Goal: Task Accomplishment & Management: Manage account settings

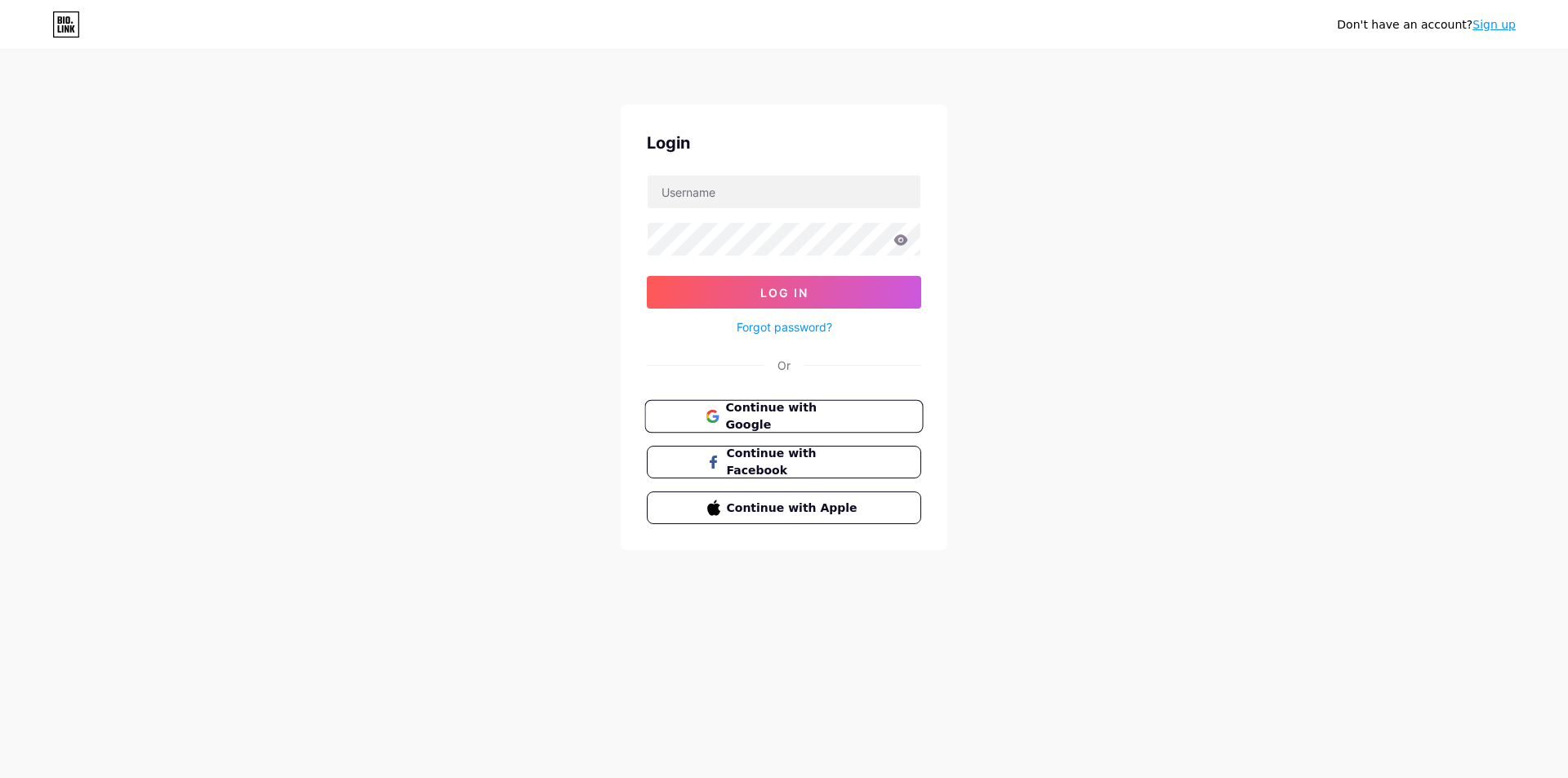
click at [822, 426] on button "Continue with Google" at bounding box center [784, 417] width 279 height 34
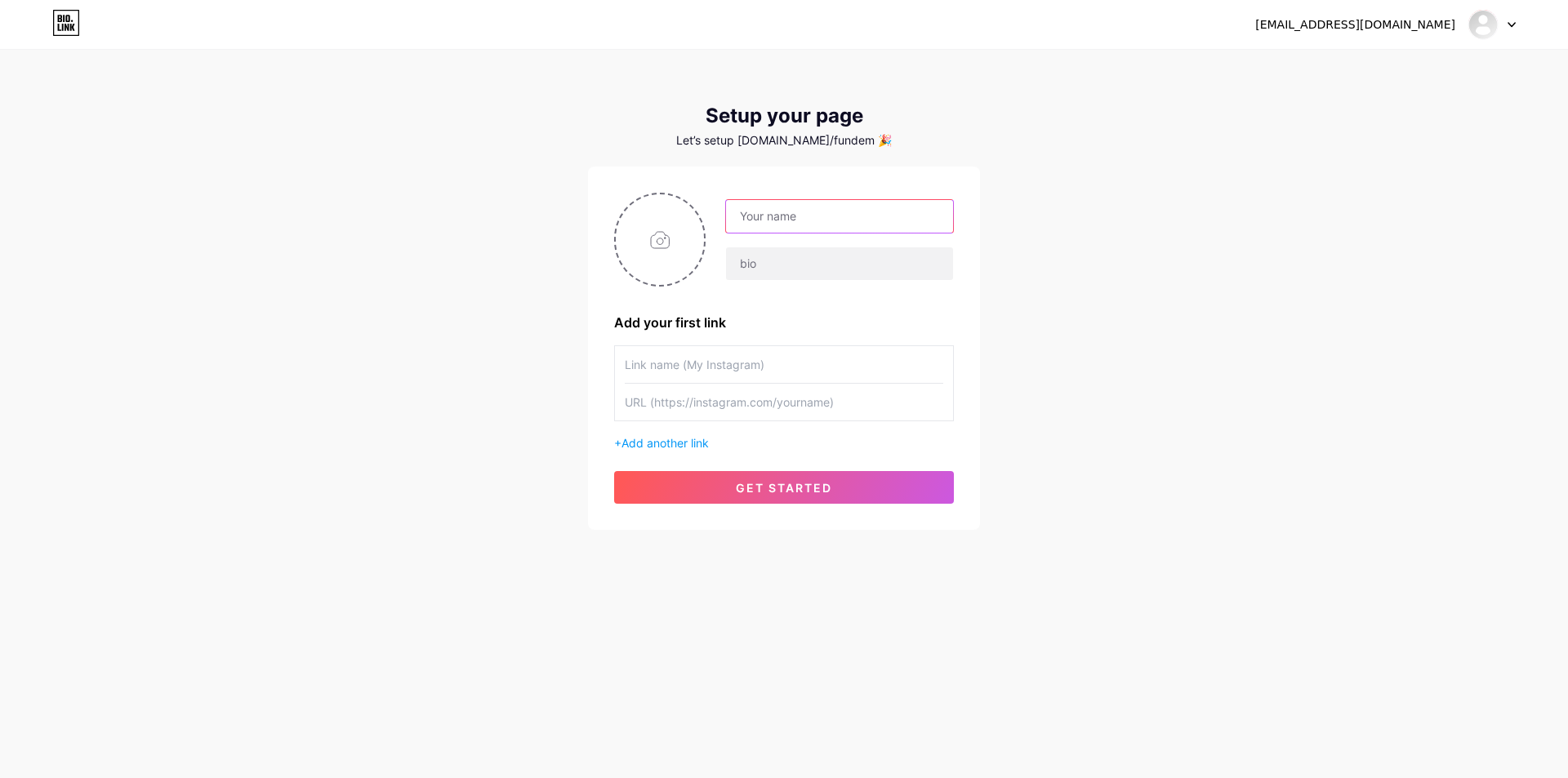
click at [902, 221] on input "text" at bounding box center [840, 216] width 227 height 33
click at [262, 313] on div "[EMAIL_ADDRESS][DOMAIN_NAME] Dashboard Logout Setup your page Let’s setup [DOMA…" at bounding box center [784, 291] width 1568 height 582
click at [811, 229] on input "text" at bounding box center [840, 216] width 227 height 33
type input "Fundem"
paste input "Siemens Ev Aletleri Kahta Bayii Resmi Hesabı ☎️ 0505 501 51 23 #SiemensEvAletle…"
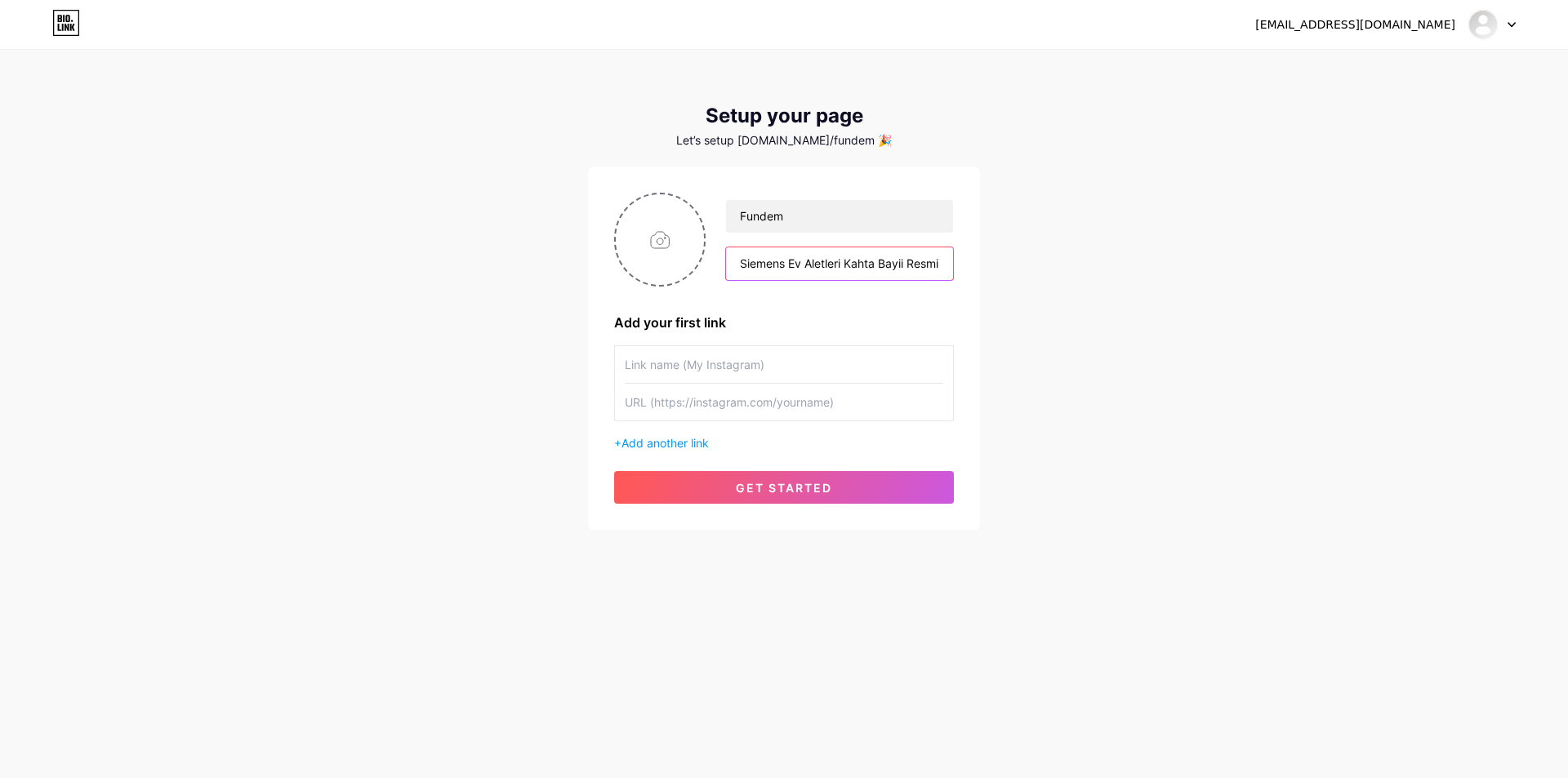
scroll to position [0, 350]
type input "Siemens Ev Aletleri Kahta Bayii Resmi Hesabı ☎️ 0505 501 51 23 #SiemensEvAletle…"
click at [774, 369] on input "text" at bounding box center [784, 364] width 318 height 37
type input "fundem"
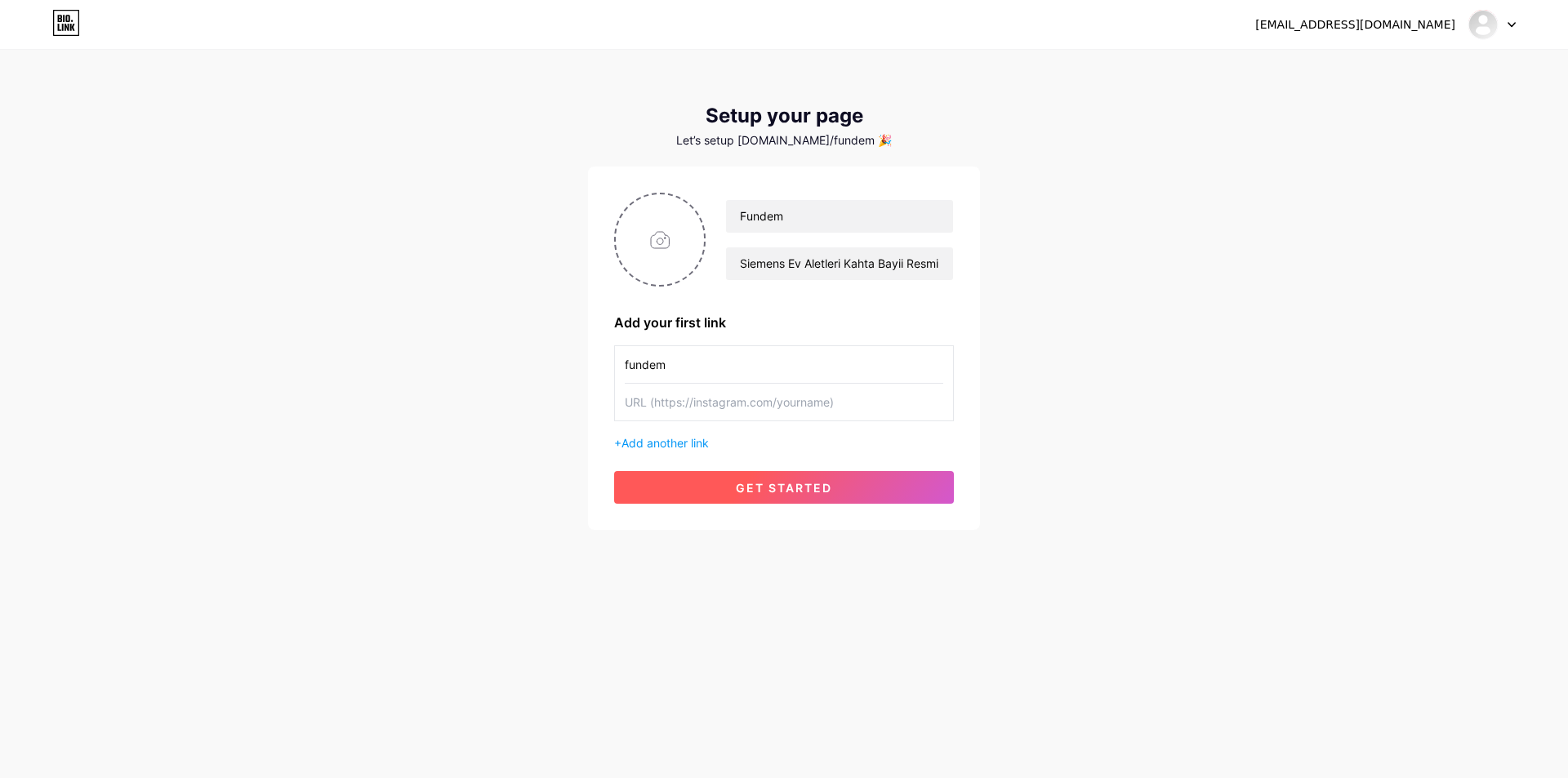
paste input "[URL][DOMAIN_NAME]"
type input "[URL][DOMAIN_NAME]"
click at [796, 492] on span "get started" at bounding box center [784, 488] width 97 height 14
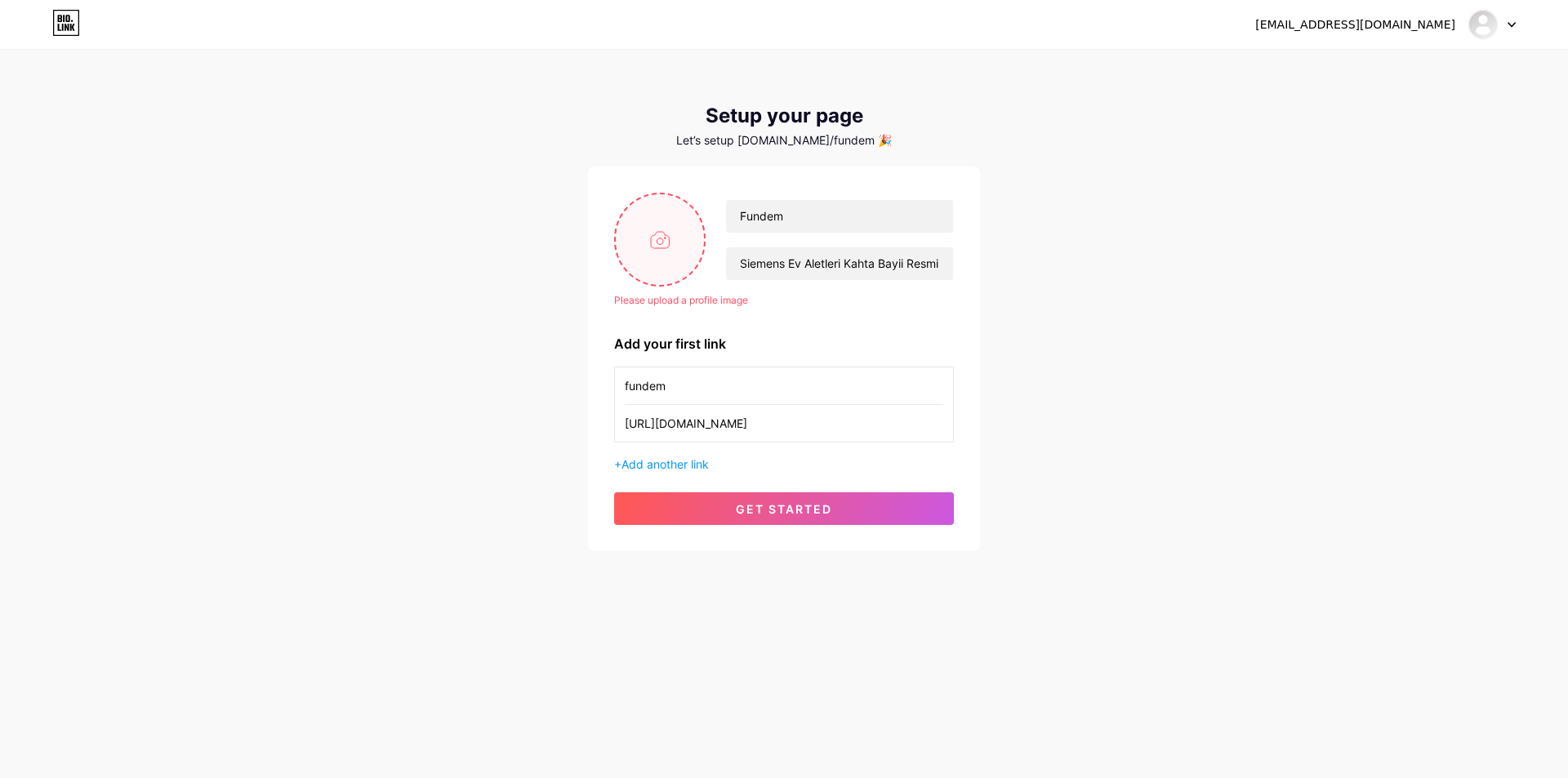
click at [683, 239] on input "file" at bounding box center [660, 239] width 89 height 91
click at [661, 250] on input "file" at bounding box center [660, 239] width 89 height 91
type input "C:\fakepath\simpliers-kahtasiemens.jpg"
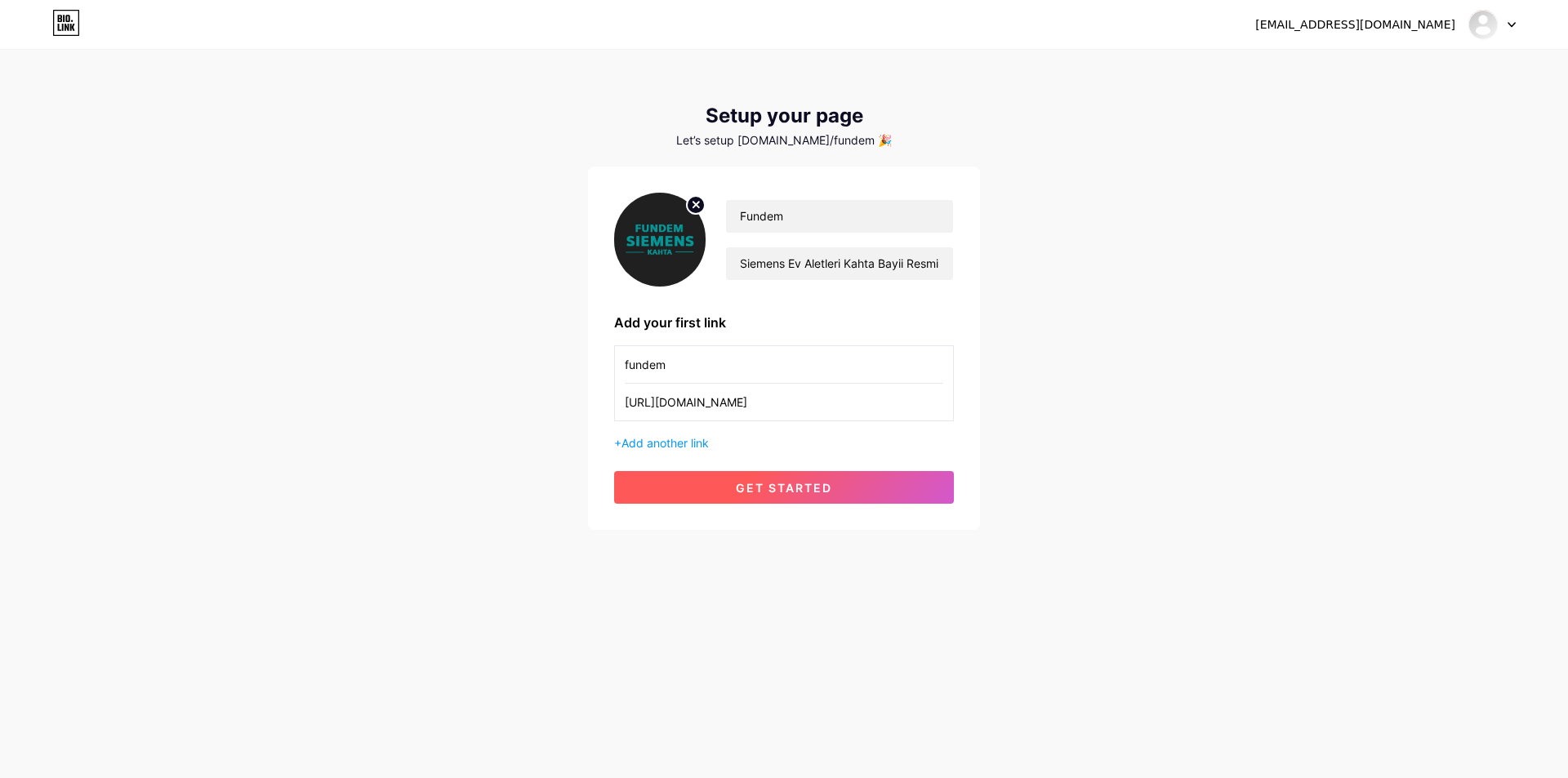
click at [713, 475] on button "get started" at bounding box center [784, 487] width 340 height 33
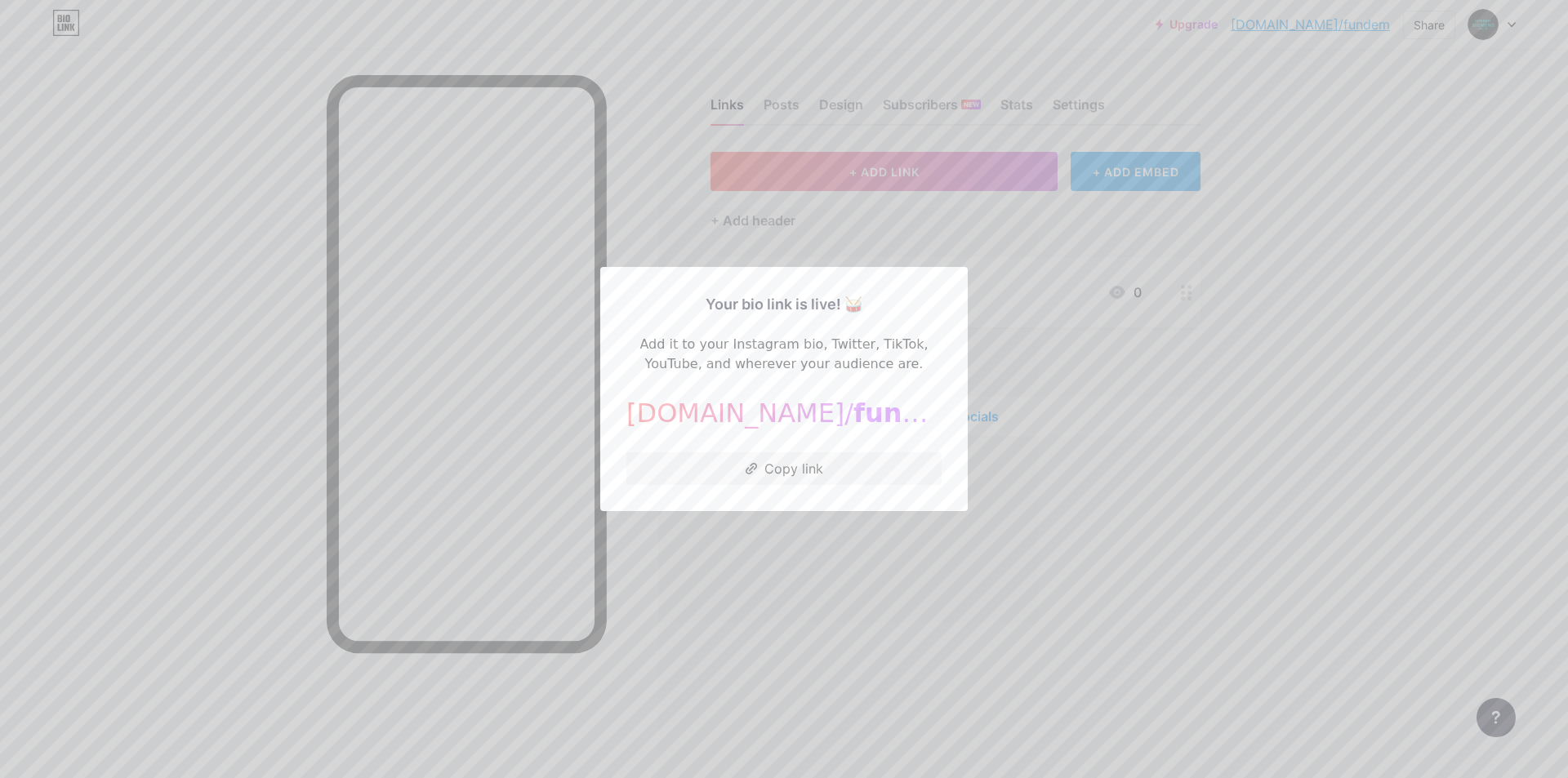
click at [854, 404] on span "fundem" at bounding box center [909, 413] width 111 height 31
click at [787, 549] on div at bounding box center [784, 389] width 1568 height 778
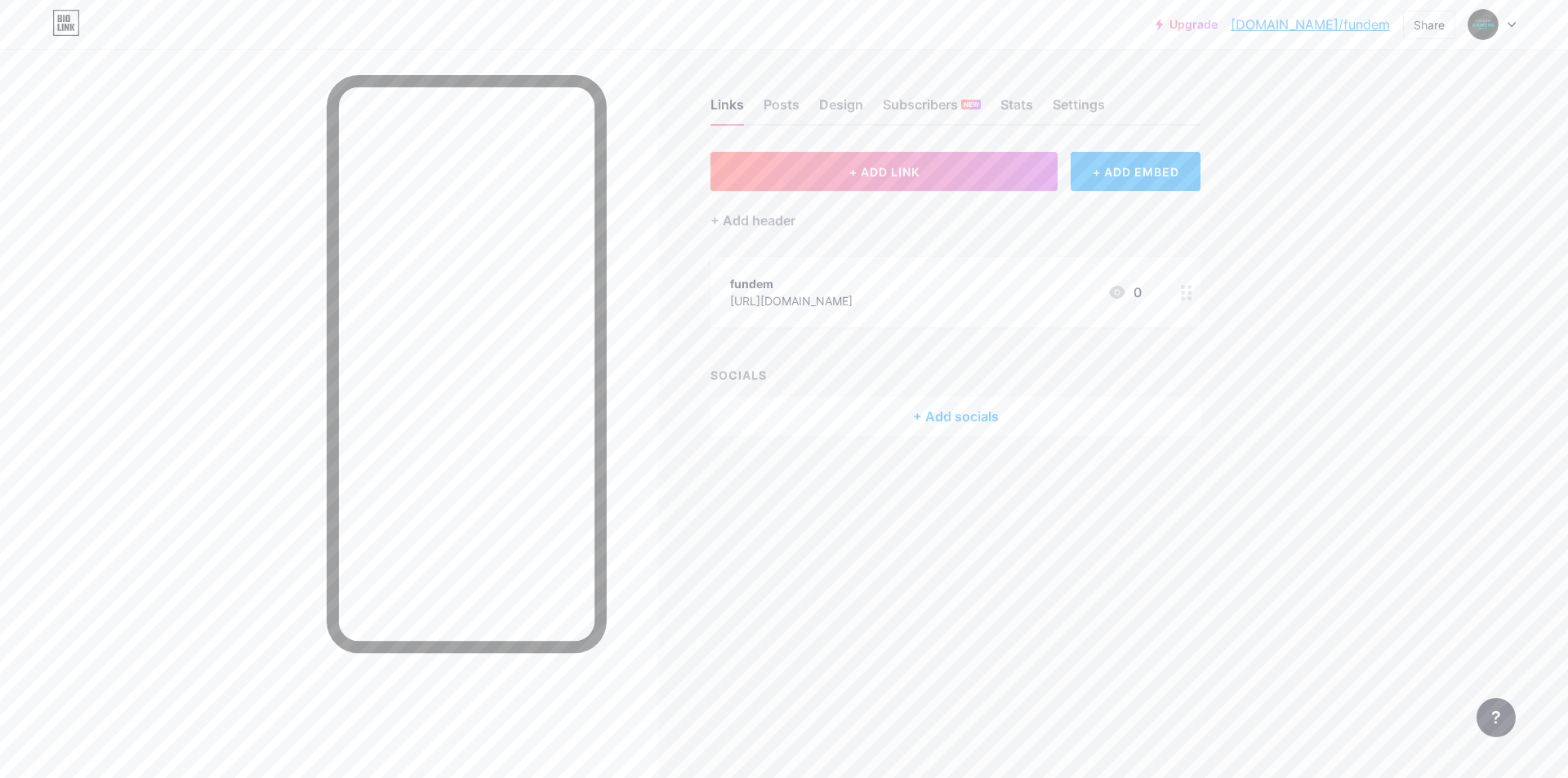
click at [1198, 292] on div at bounding box center [1187, 292] width 28 height 71
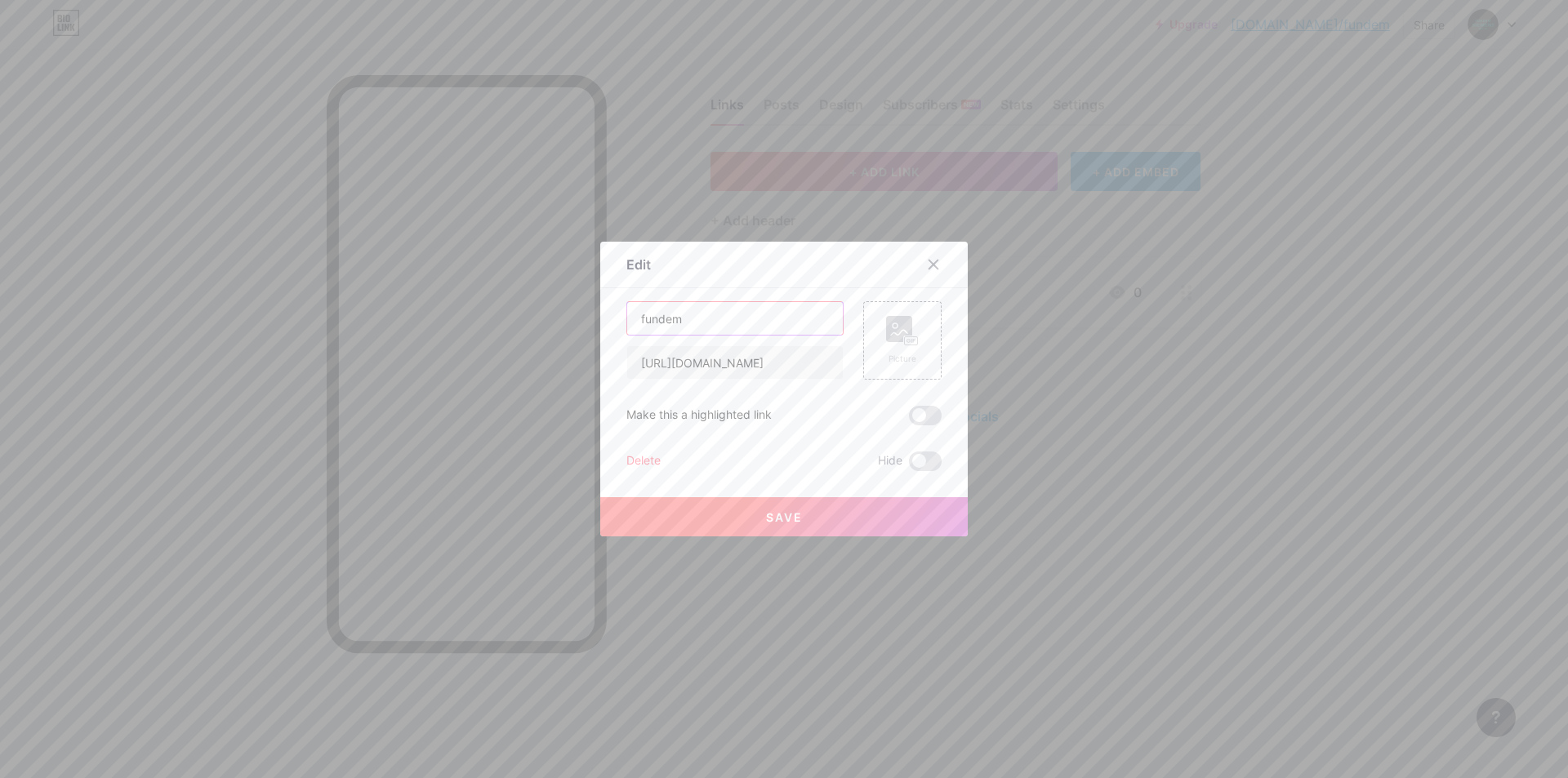
click at [752, 314] on input "fundem" at bounding box center [735, 318] width 216 height 33
type input "İnstagram"
click at [791, 516] on span "Save" at bounding box center [784, 517] width 37 height 14
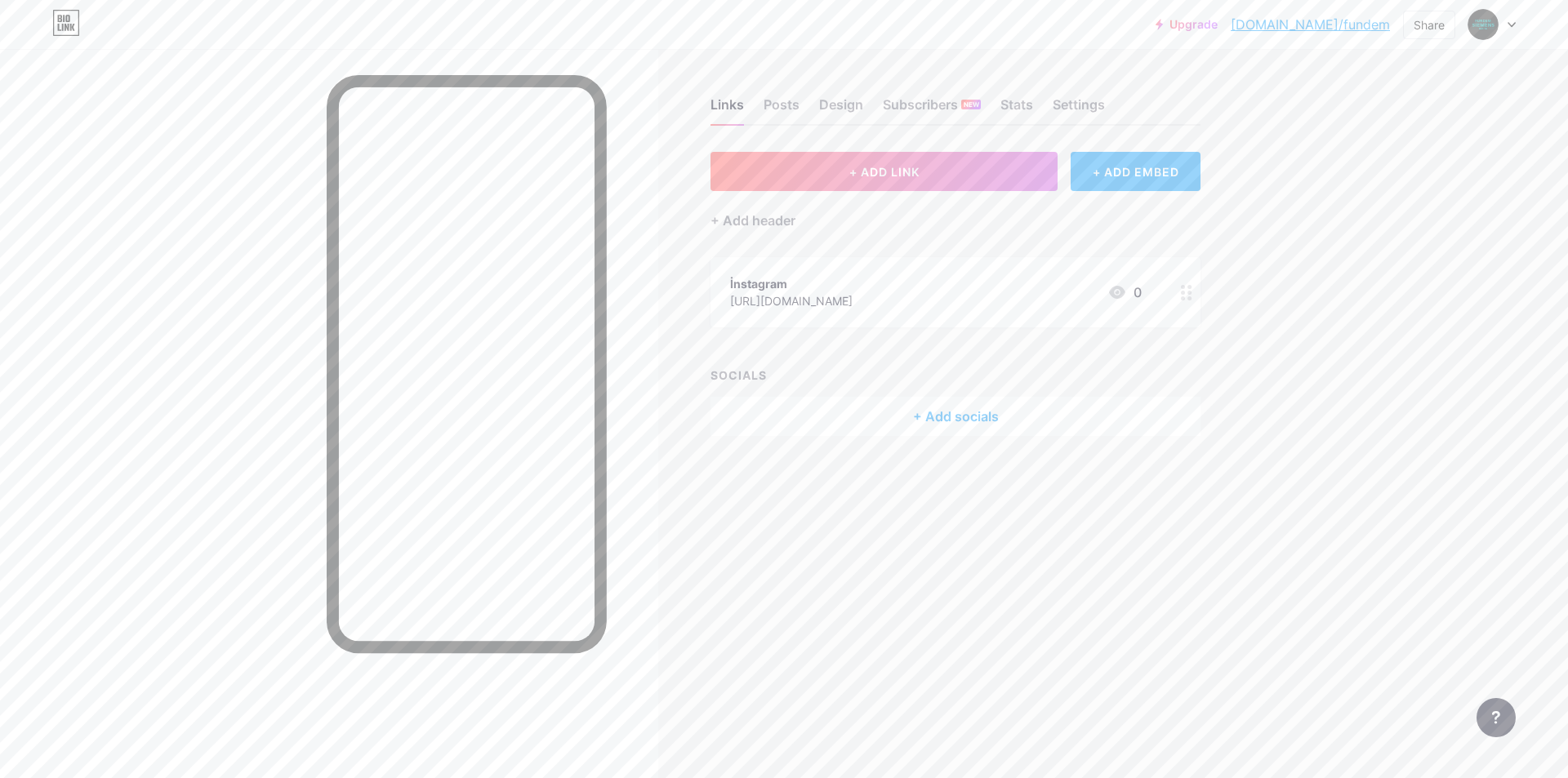
click at [1175, 285] on div at bounding box center [1187, 292] width 28 height 71
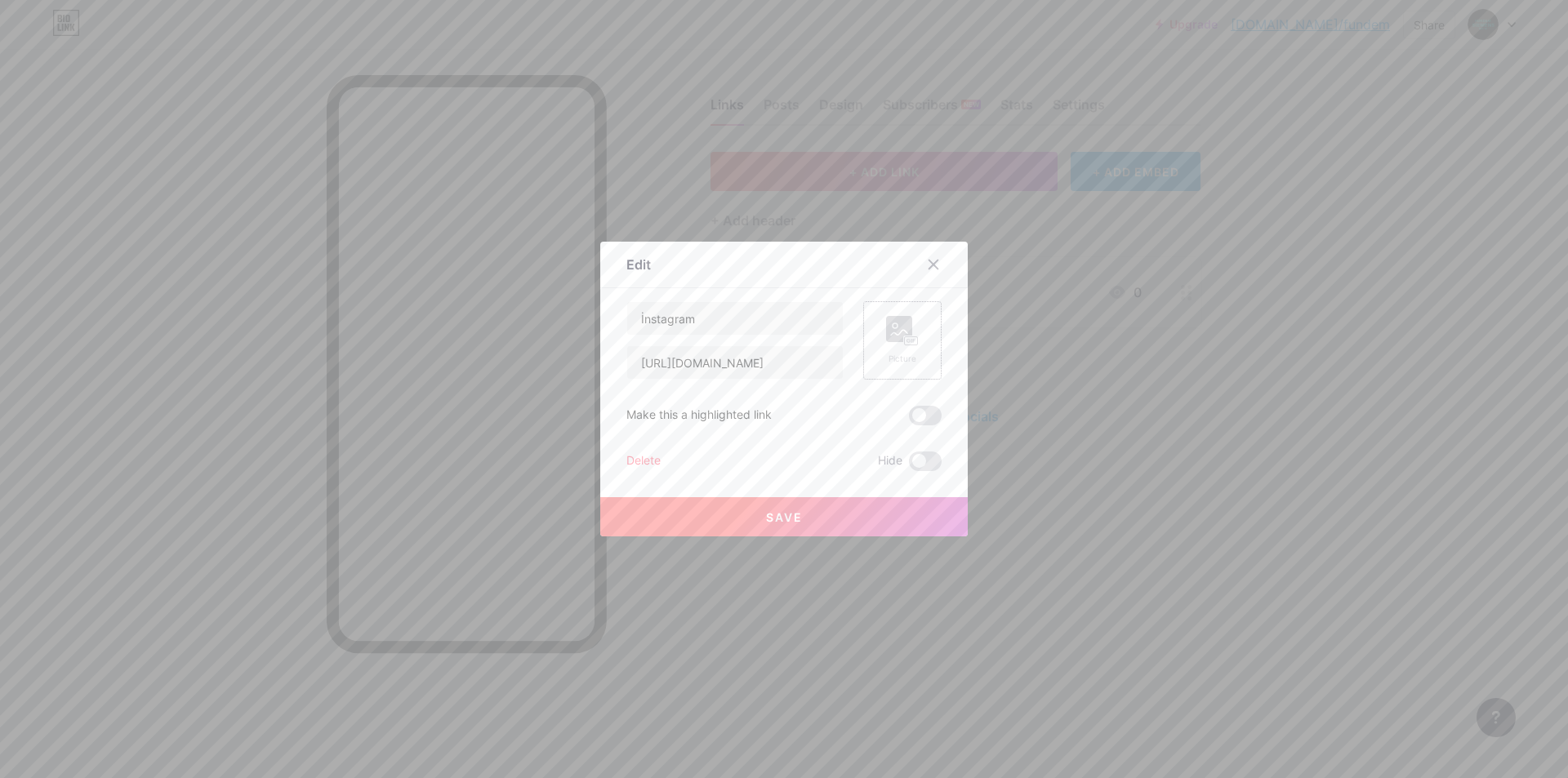
click at [905, 344] on rect at bounding box center [911, 341] width 13 height 8
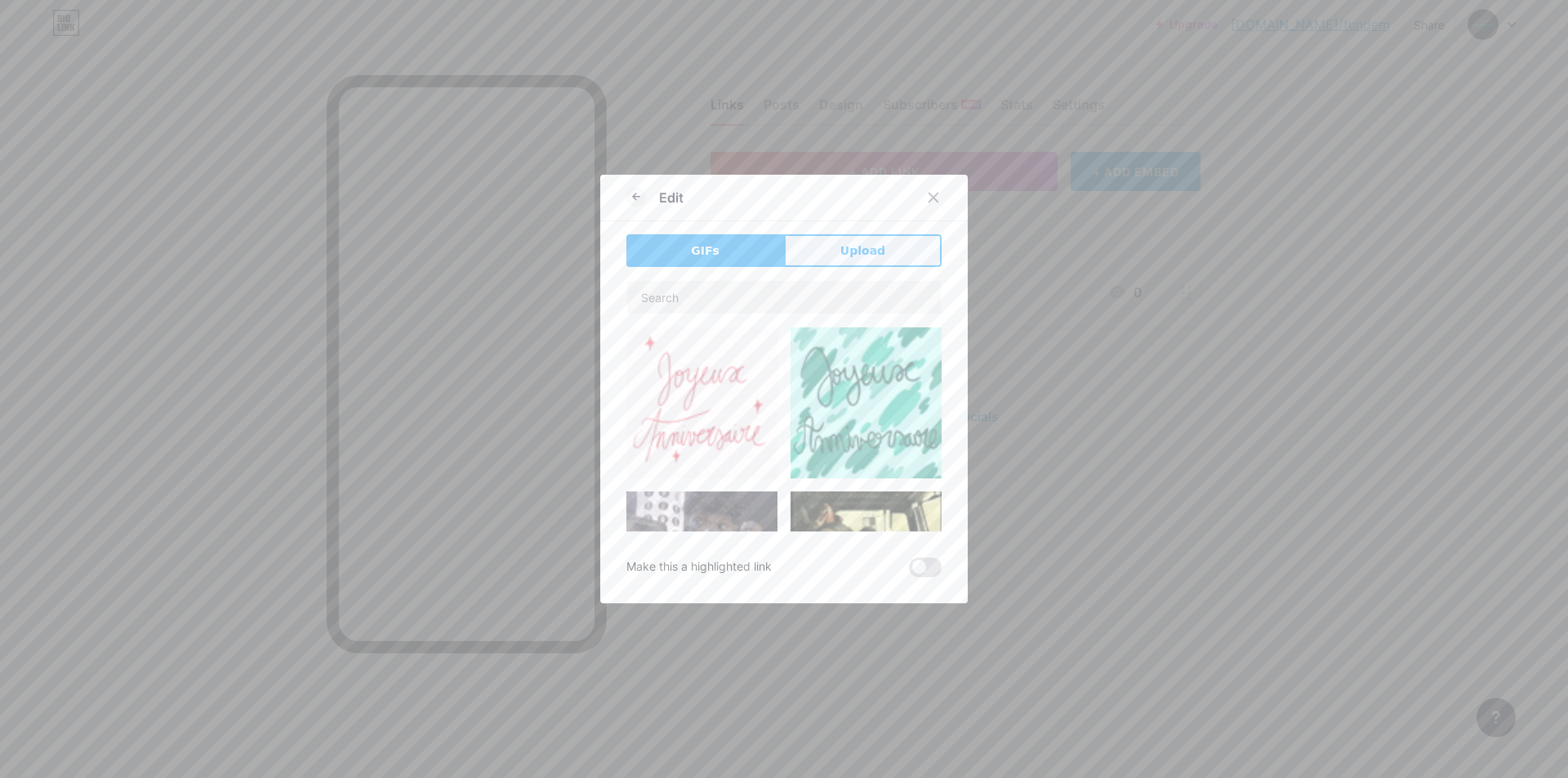
click at [814, 257] on button "Upload" at bounding box center [863, 251] width 157 height 33
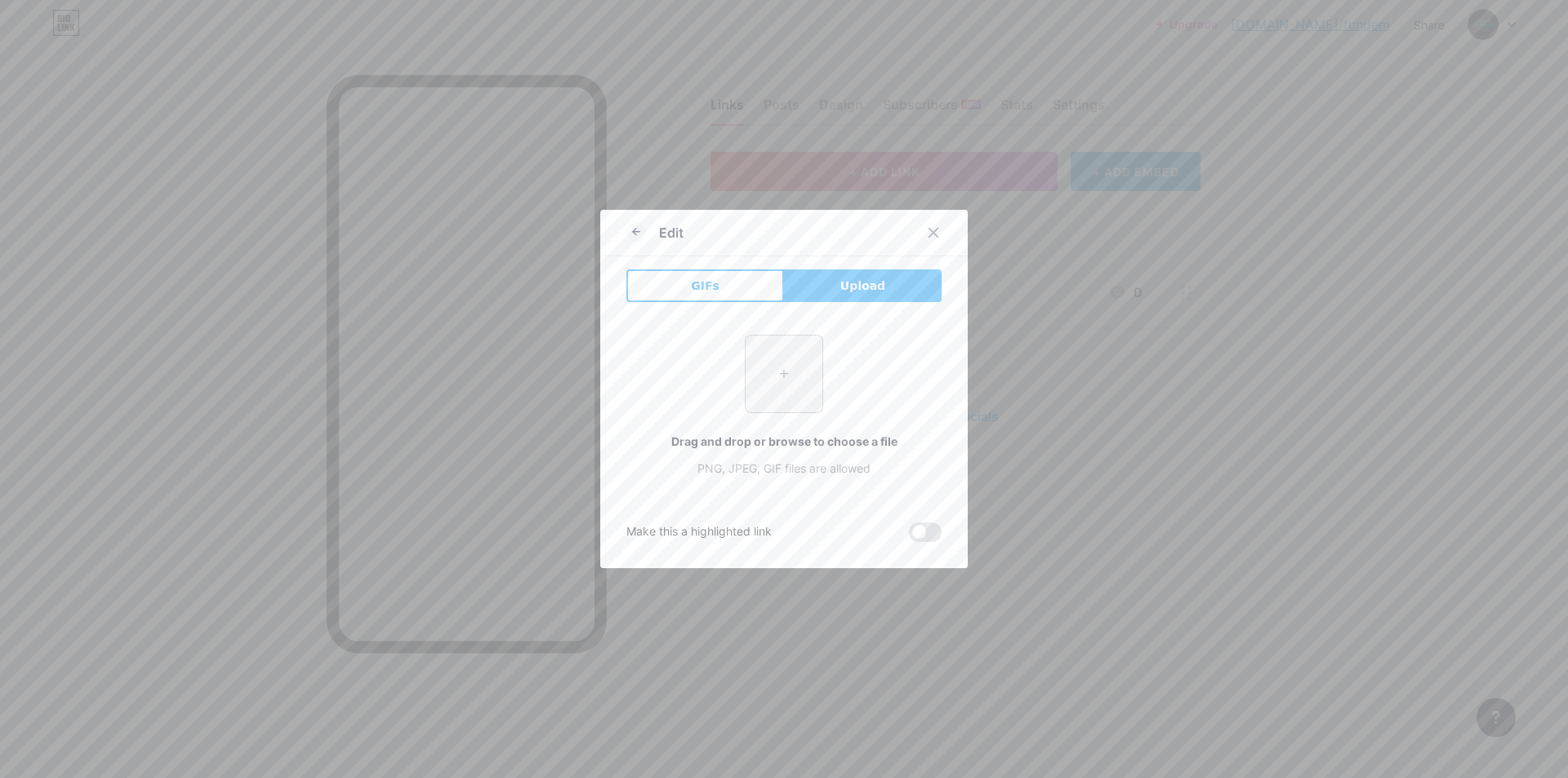
click at [769, 399] on input "file" at bounding box center [784, 373] width 77 height 77
type input "C:\fakepath\social.png"
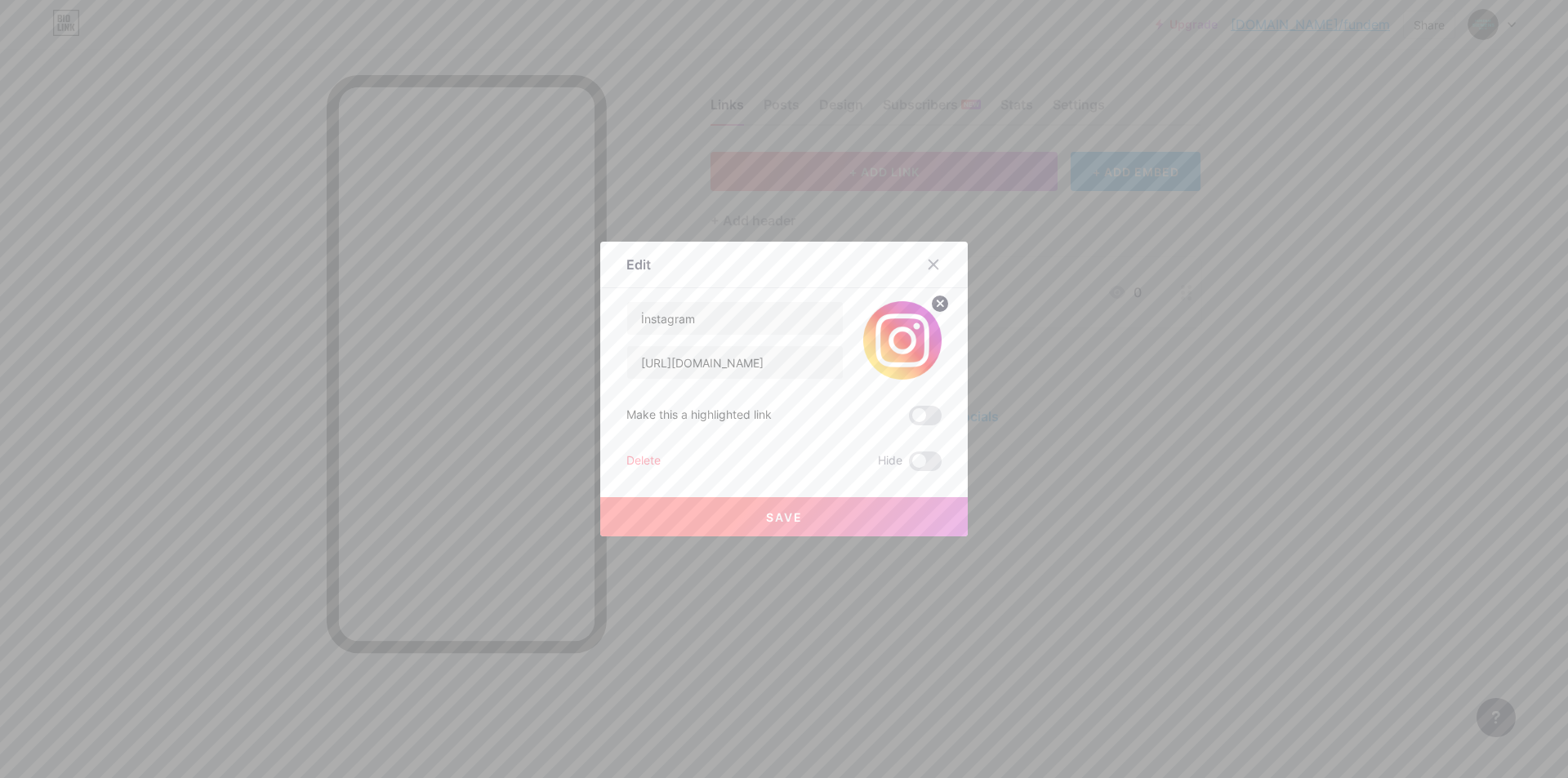
click at [824, 522] on button "Save" at bounding box center [783, 516] width 367 height 39
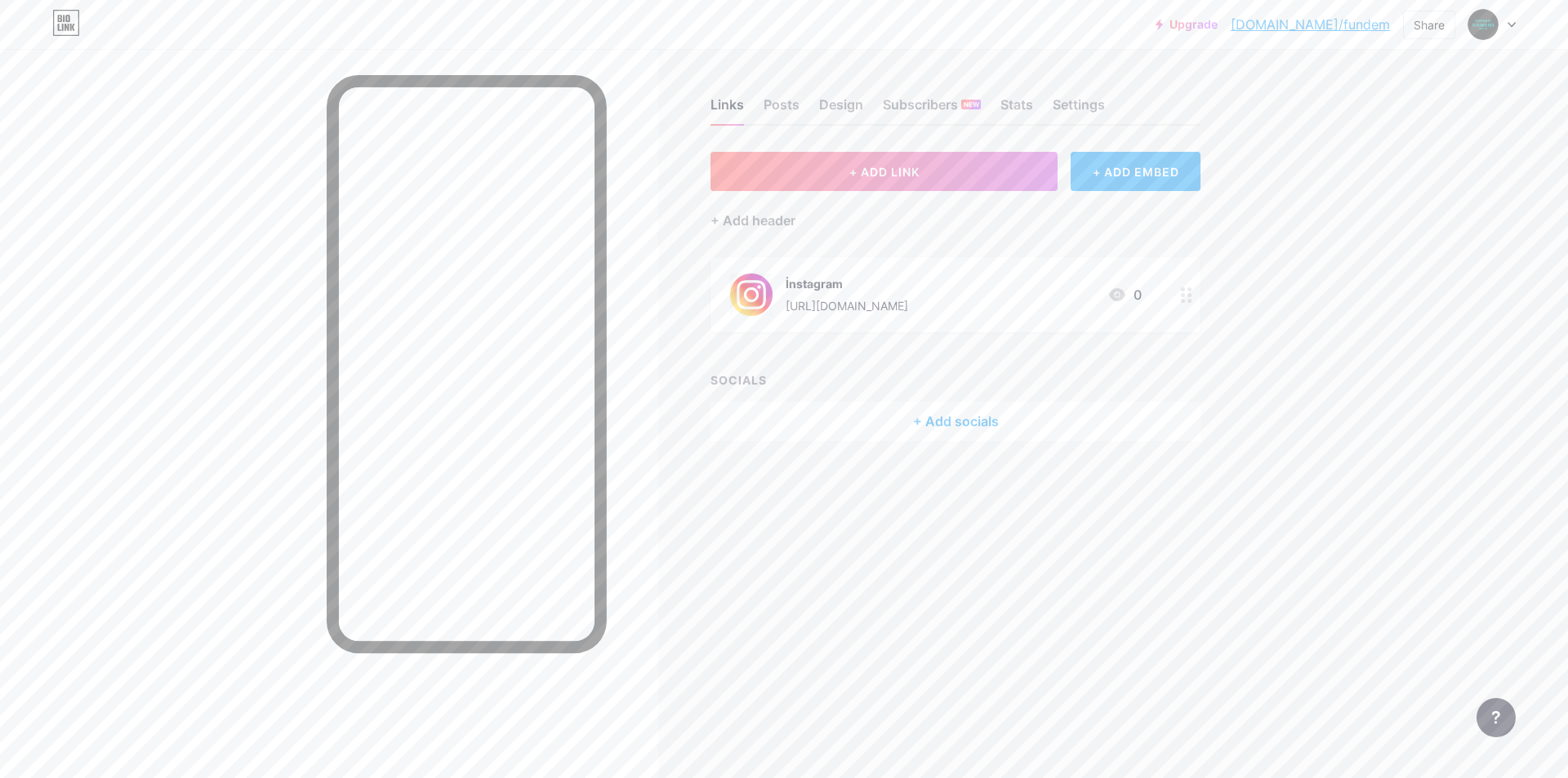
click at [856, 571] on div "Links Posts Design Subscribers NEW Stats Settings + ADD LINK + ADD EMBED + Add …" at bounding box center [635, 389] width 1270 height 778
click at [908, 298] on div "[URL][DOMAIN_NAME]" at bounding box center [847, 305] width 122 height 17
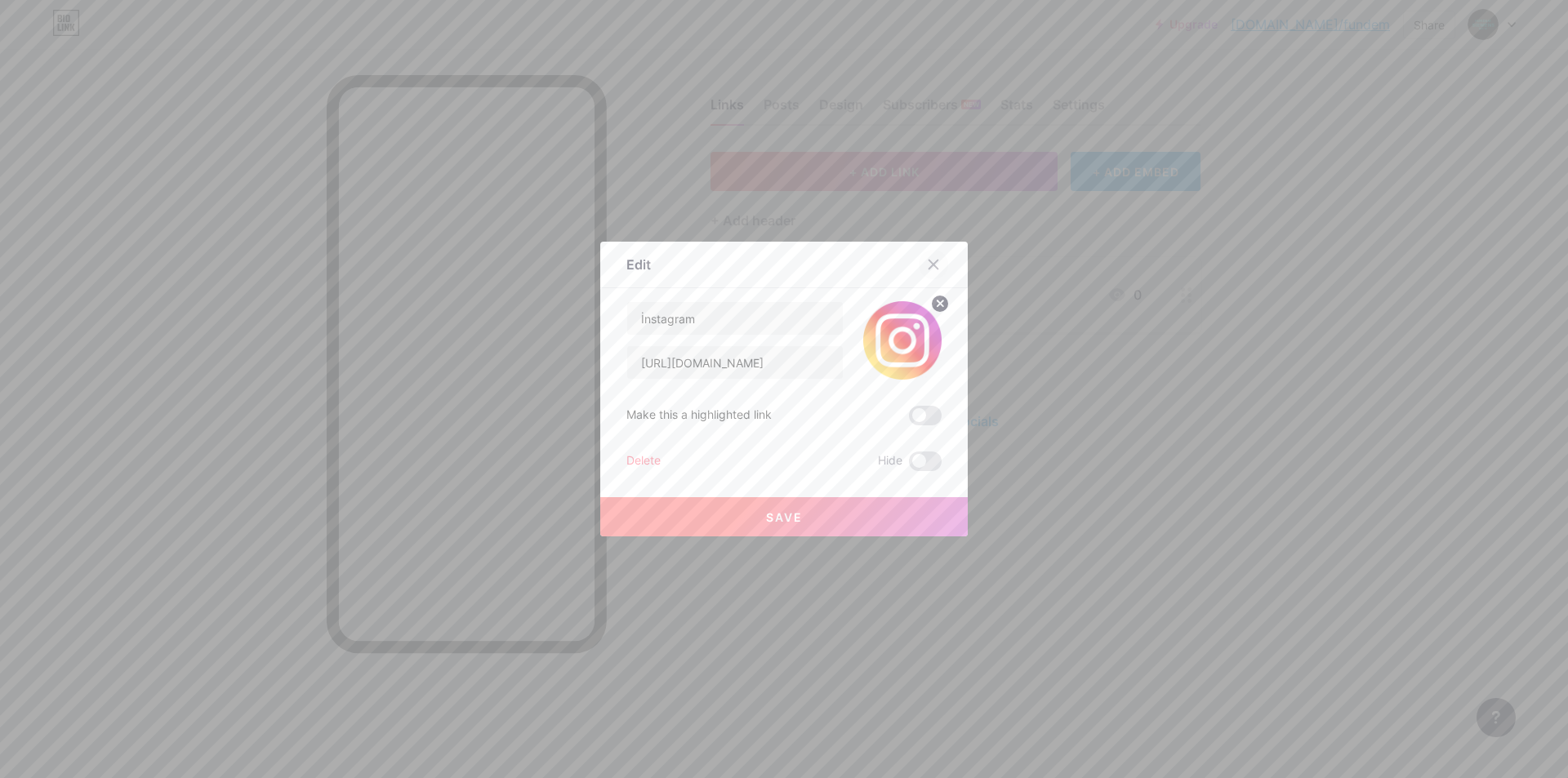
click at [930, 264] on icon at bounding box center [933, 264] width 13 height 13
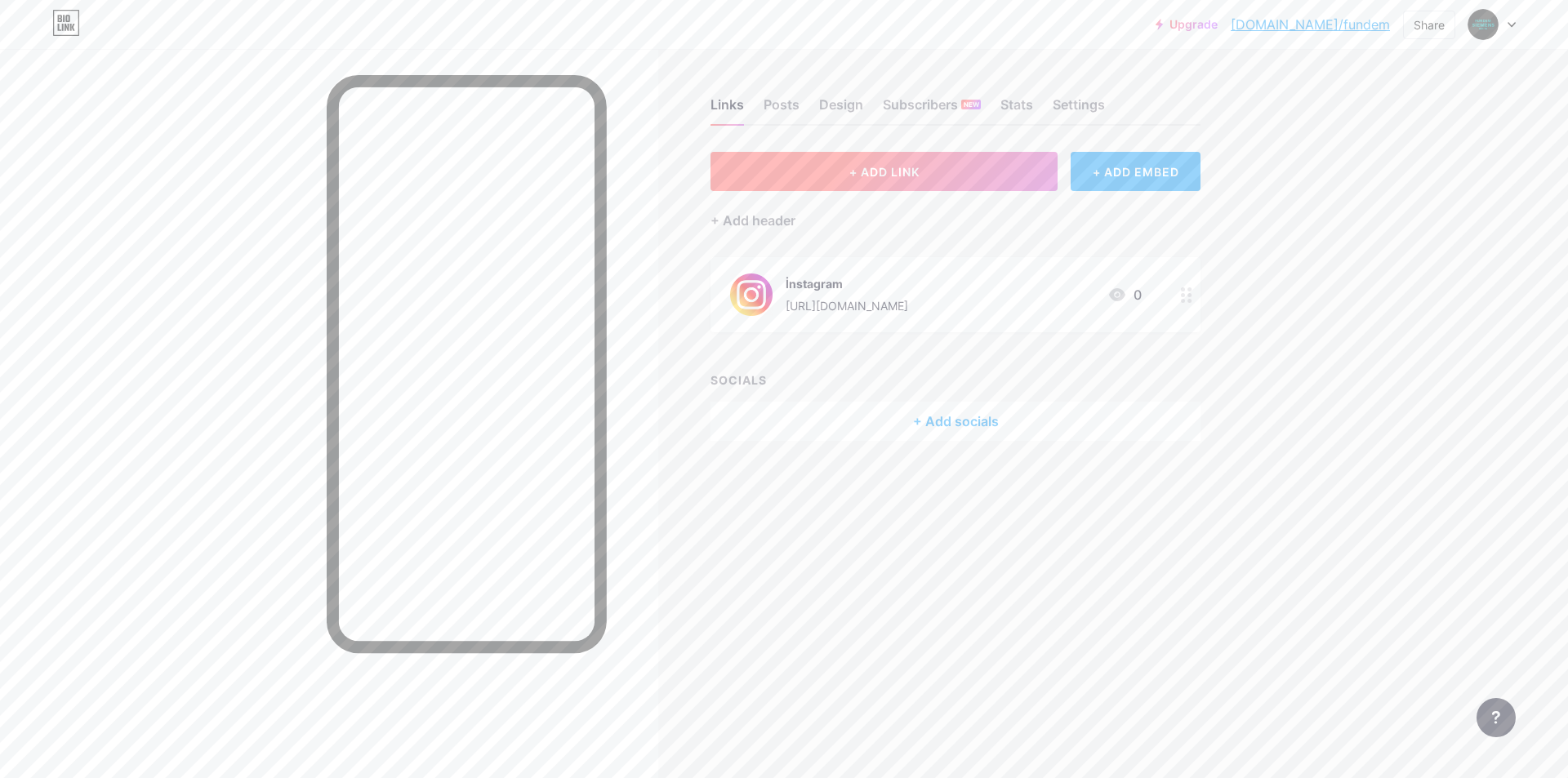
click at [914, 162] on button "+ ADD LINK" at bounding box center [883, 171] width 347 height 39
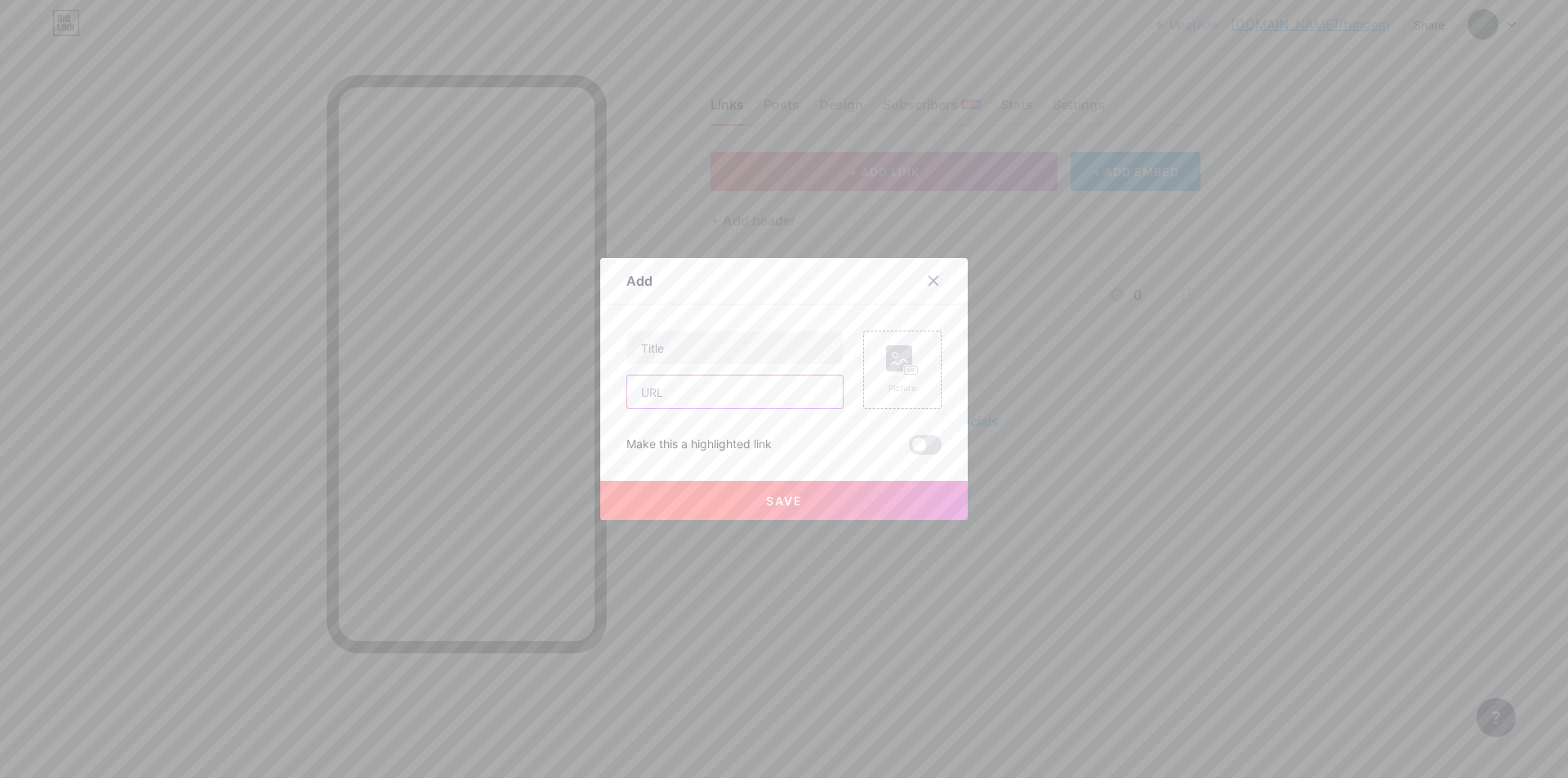
click at [755, 376] on input "text" at bounding box center [735, 392] width 216 height 33
click at [753, 351] on input "text" at bounding box center [735, 347] width 216 height 33
type input "M"
type input "Google Maps"
click at [787, 387] on input "text" at bounding box center [735, 392] width 216 height 33
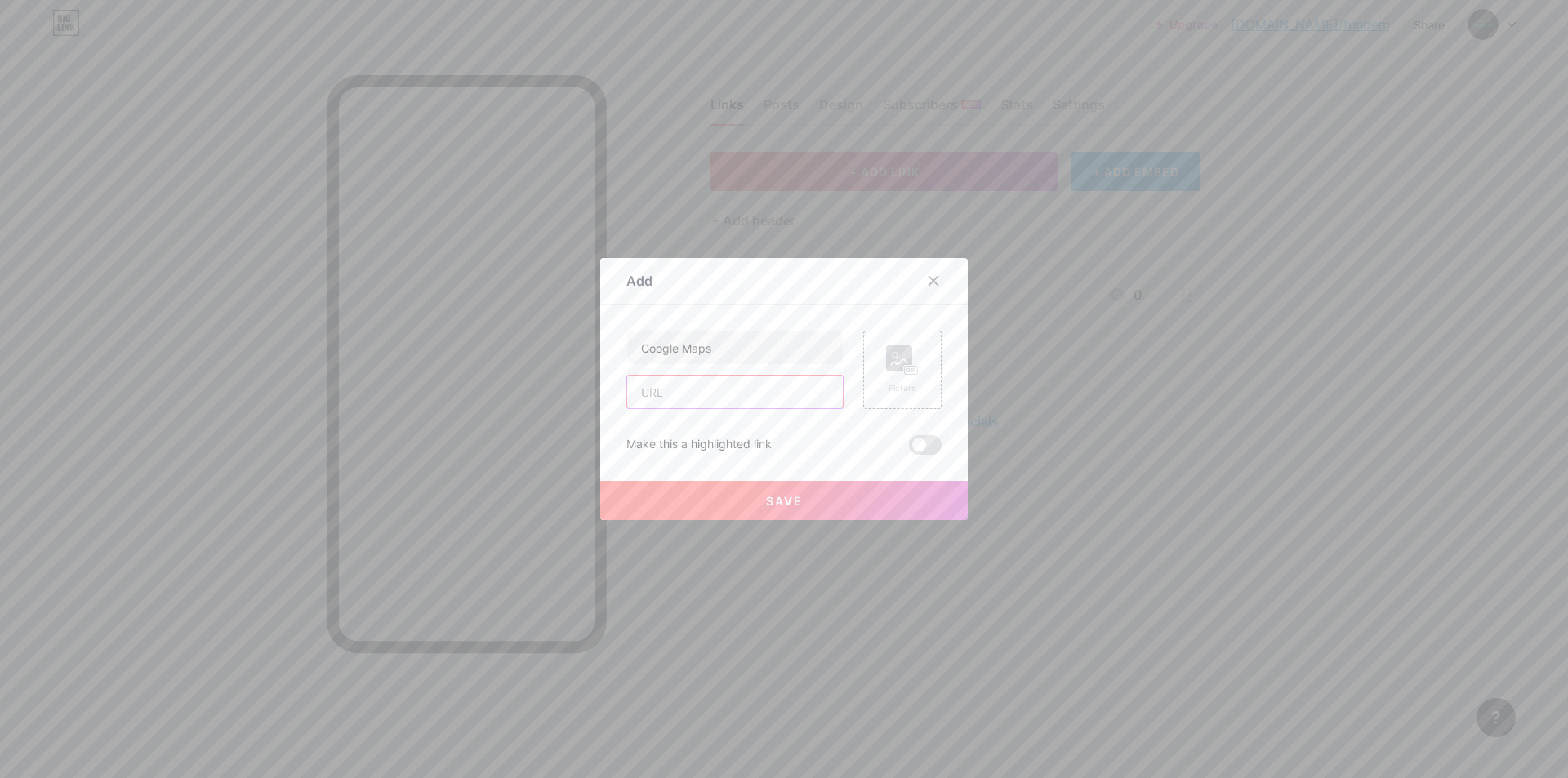
paste input "[URL][DOMAIN_NAME]"
type input "[URL][DOMAIN_NAME]"
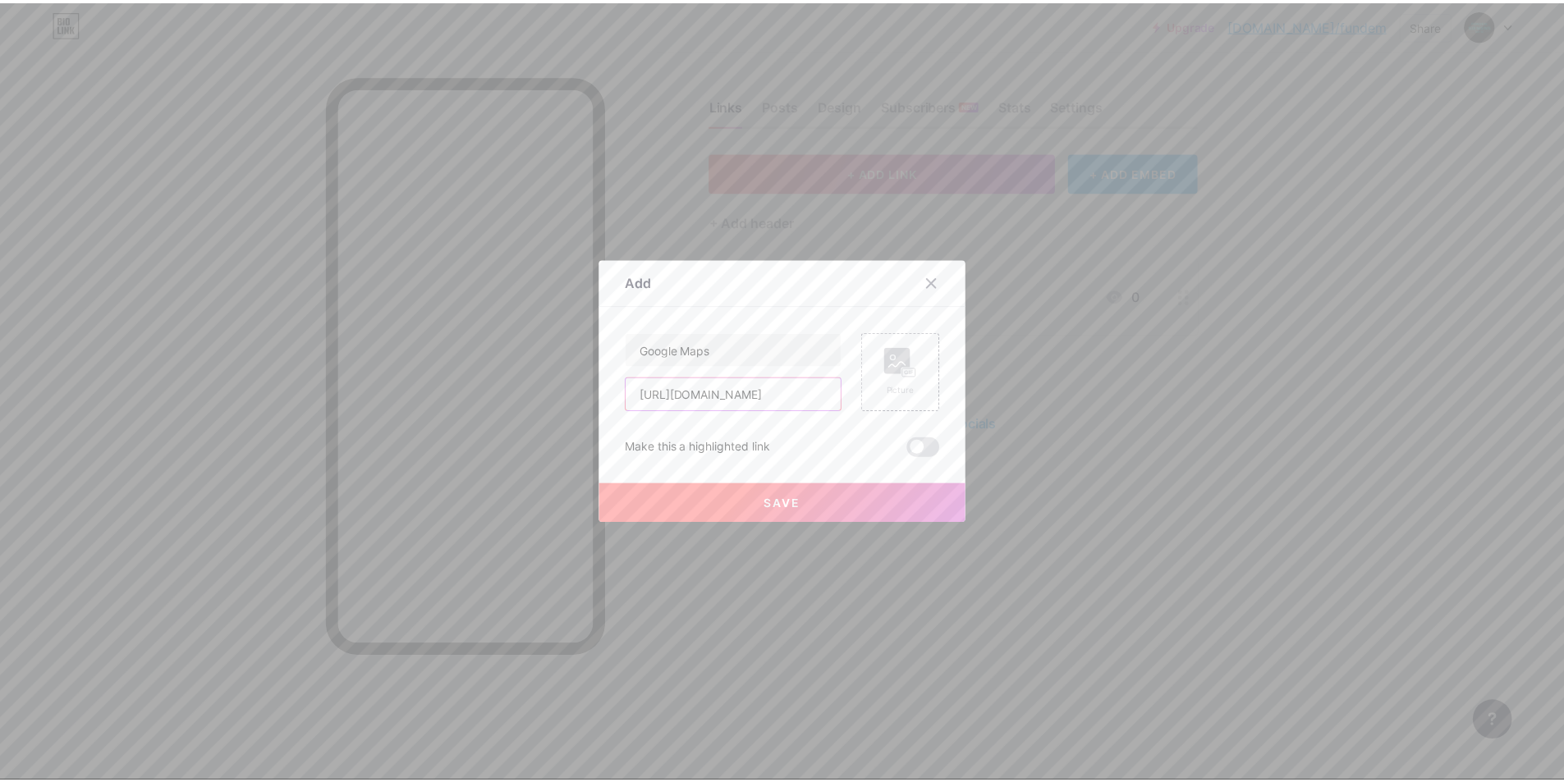
scroll to position [0, 0]
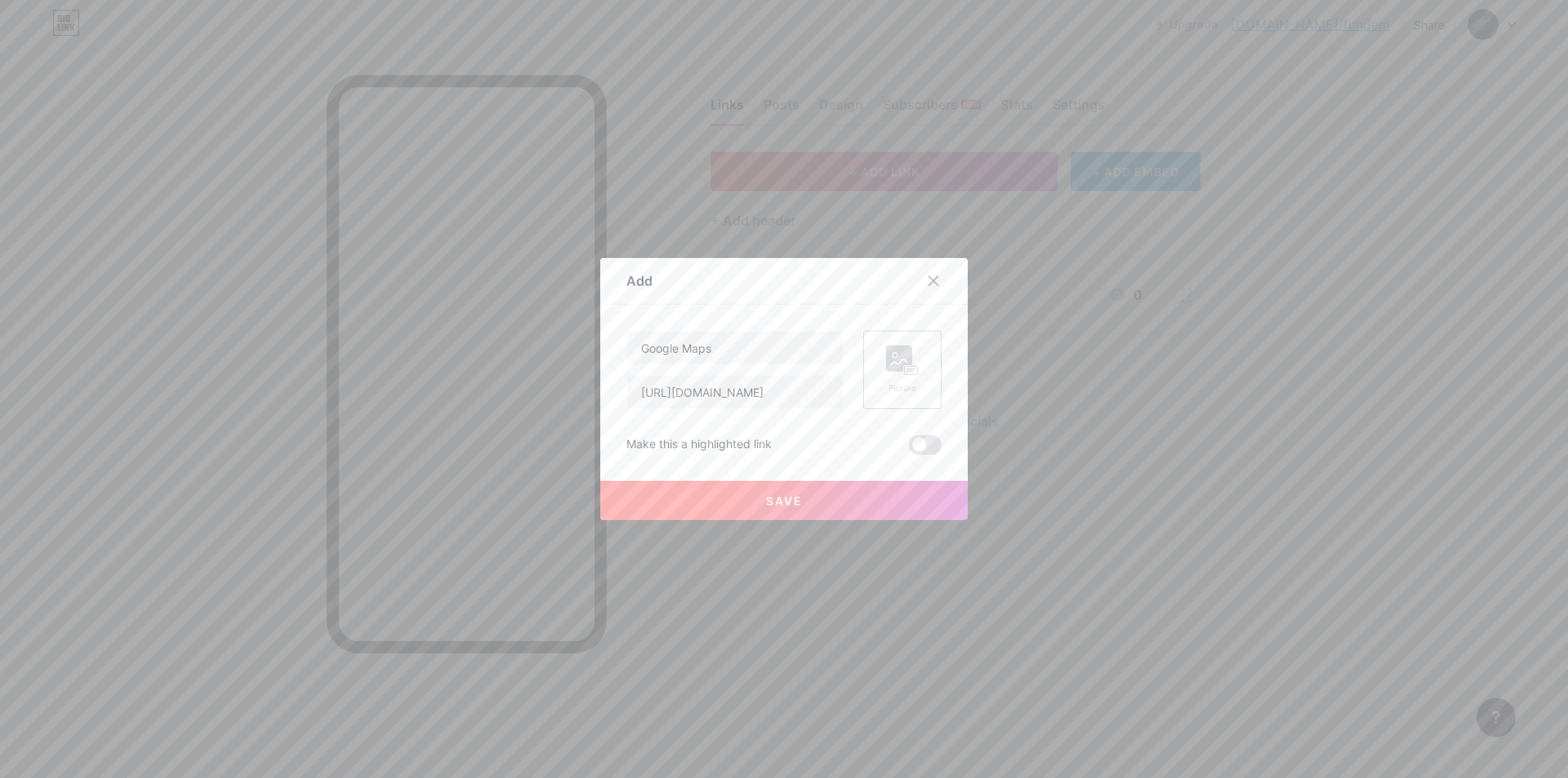
click at [888, 360] on rect at bounding box center [899, 358] width 26 height 26
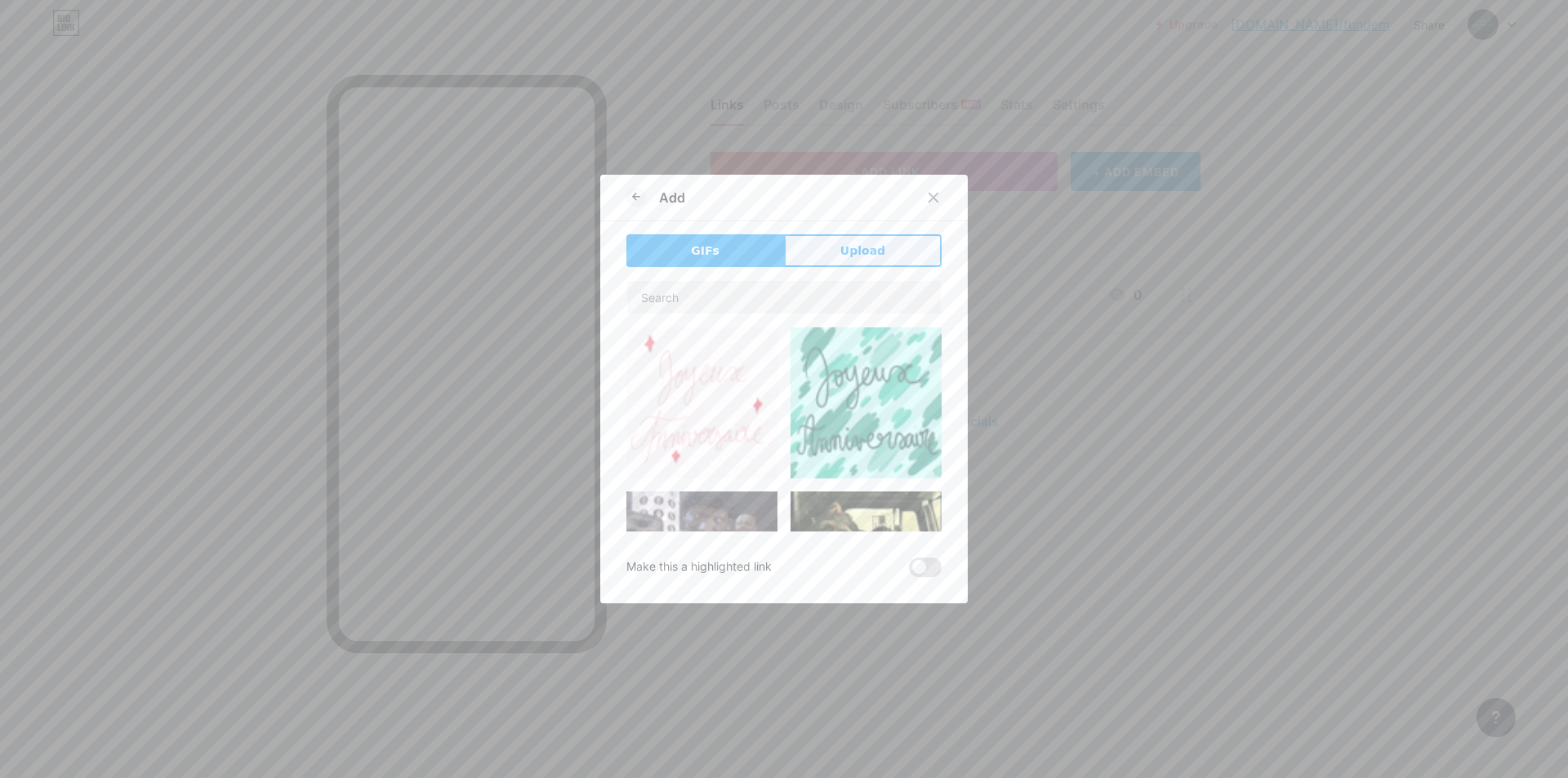
click at [832, 243] on button "Upload" at bounding box center [863, 251] width 157 height 33
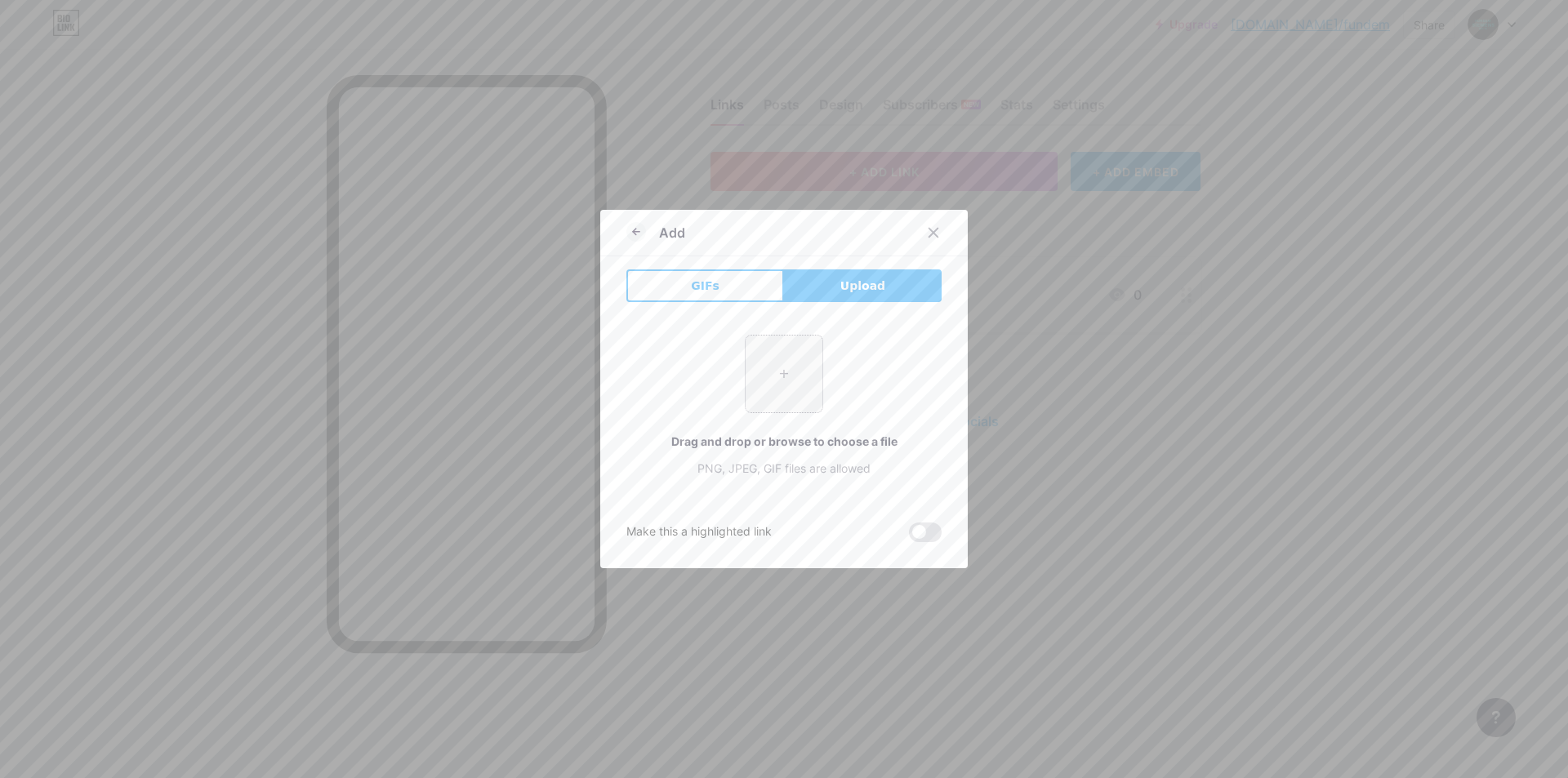
click at [787, 409] on input "file" at bounding box center [784, 373] width 77 height 77
type input "C:\fakepath\google-maps.png"
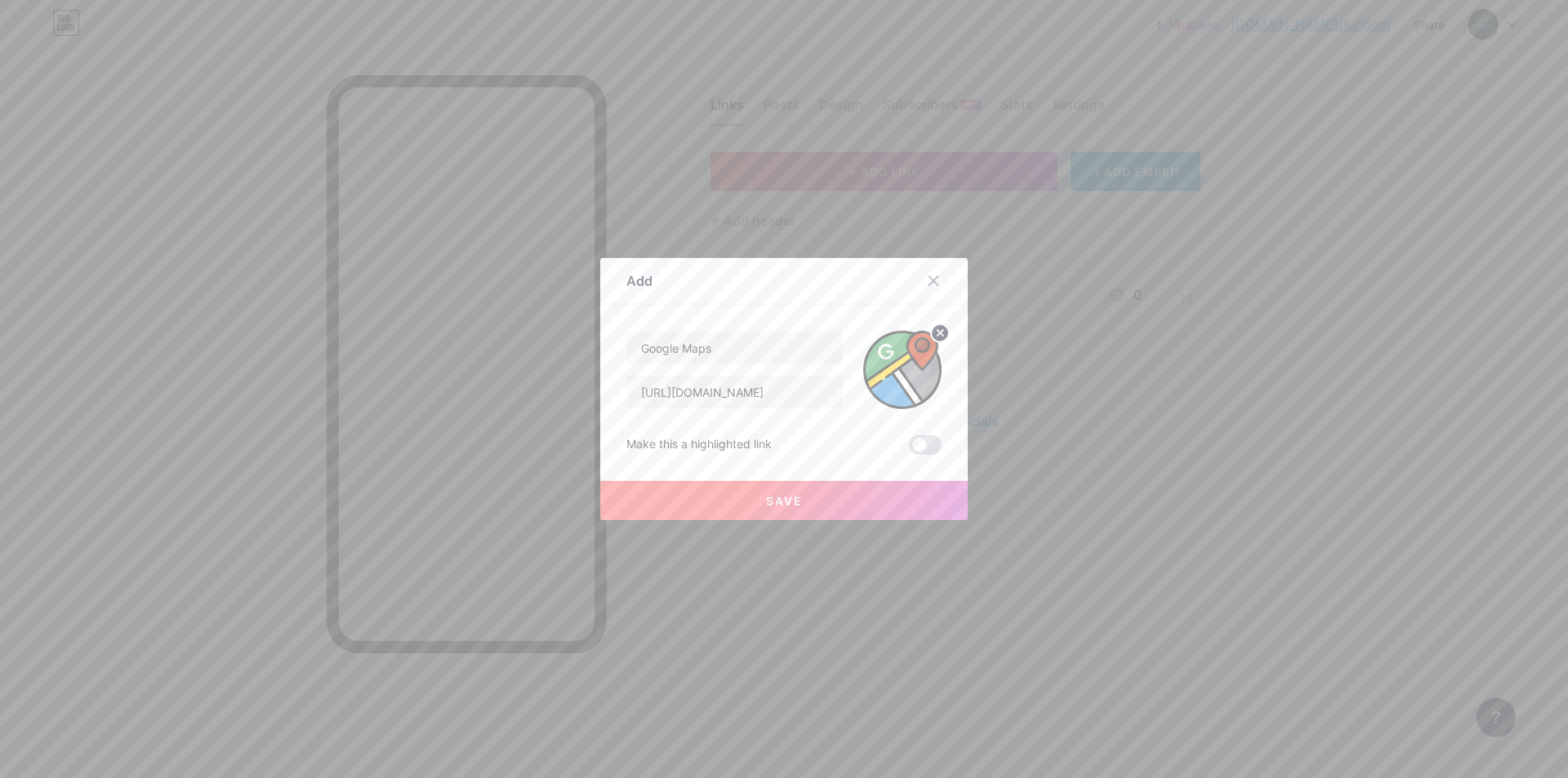
click at [805, 499] on button "Save" at bounding box center [783, 500] width 367 height 39
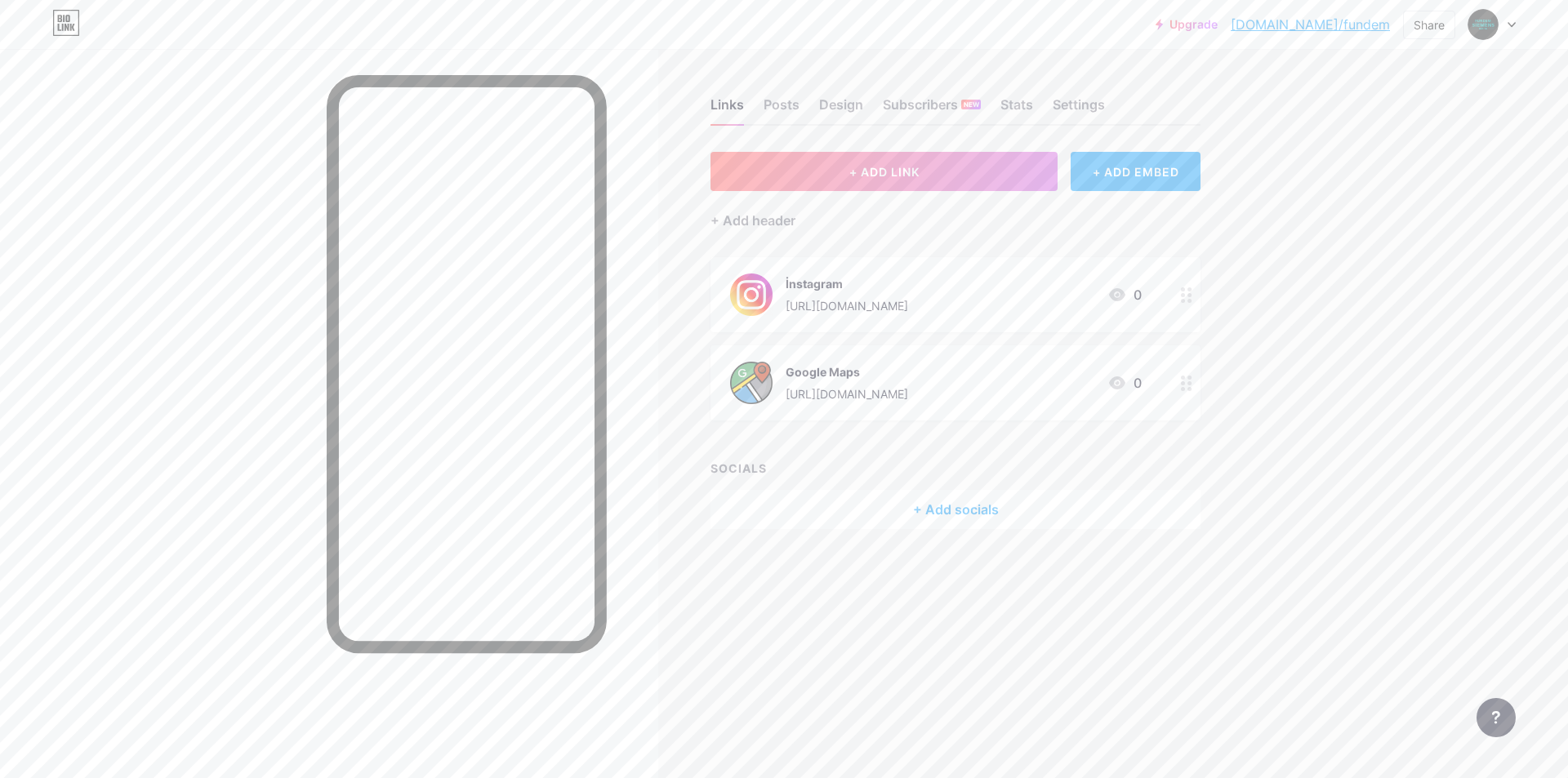
drag, startPoint x: 1167, startPoint y: 288, endPoint x: 1168, endPoint y: 295, distance: 7.1
click at [1168, 295] on div "İnstagram [URL][DOMAIN_NAME] 0" at bounding box center [955, 295] width 490 height 76
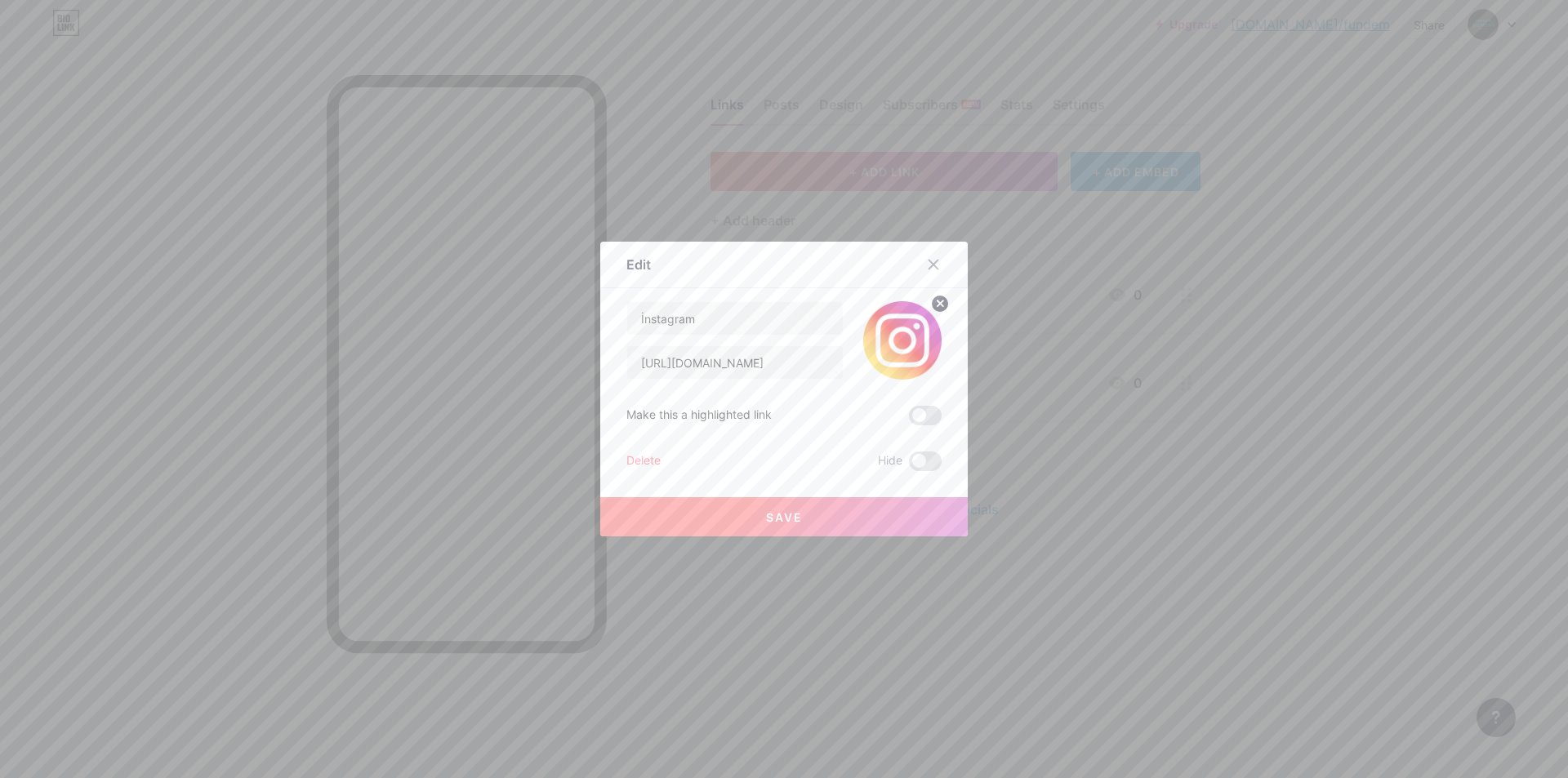
click at [1318, 298] on div at bounding box center [784, 389] width 1568 height 778
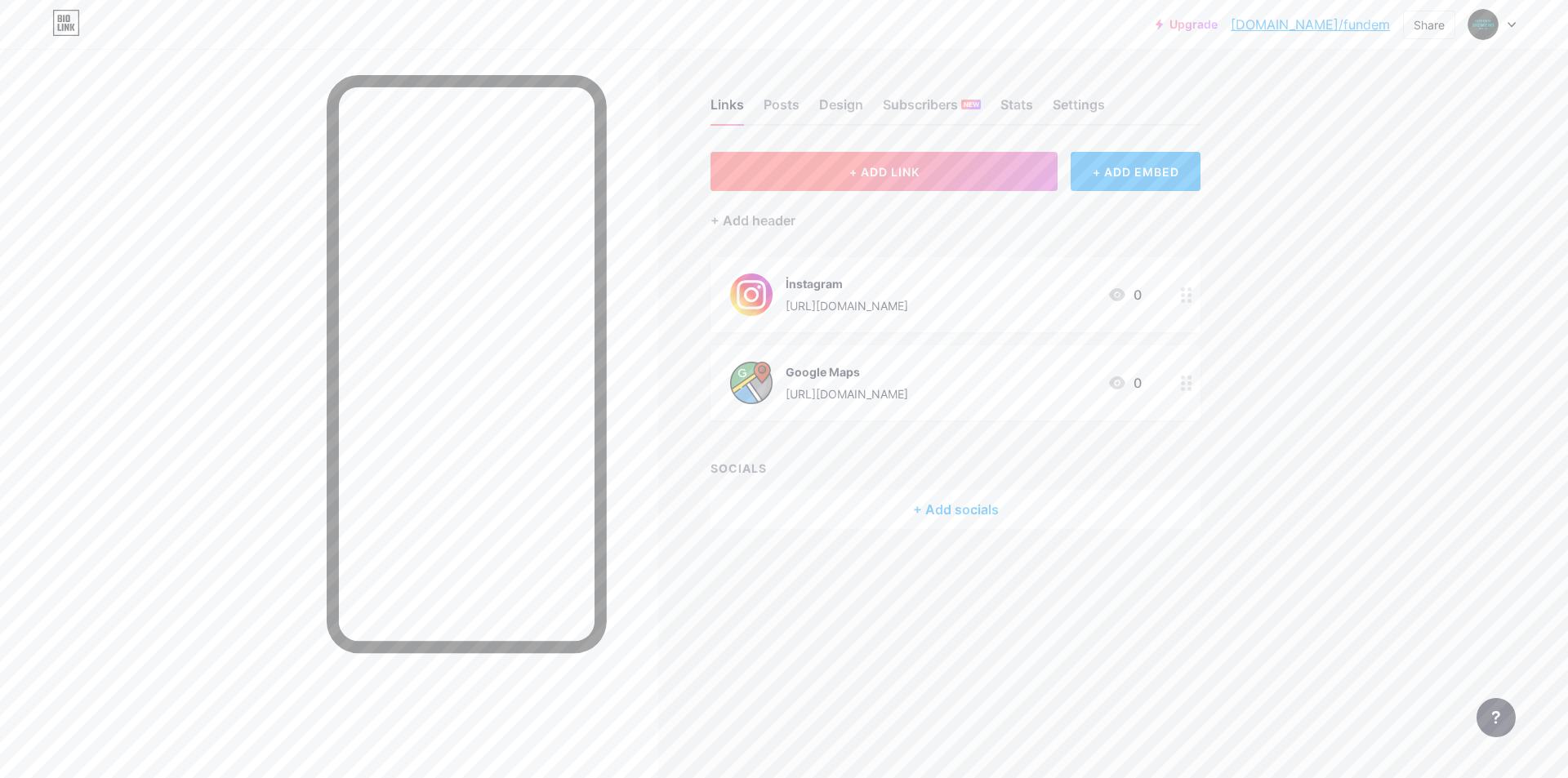
click at [843, 176] on button "+ ADD LINK" at bounding box center [883, 171] width 347 height 39
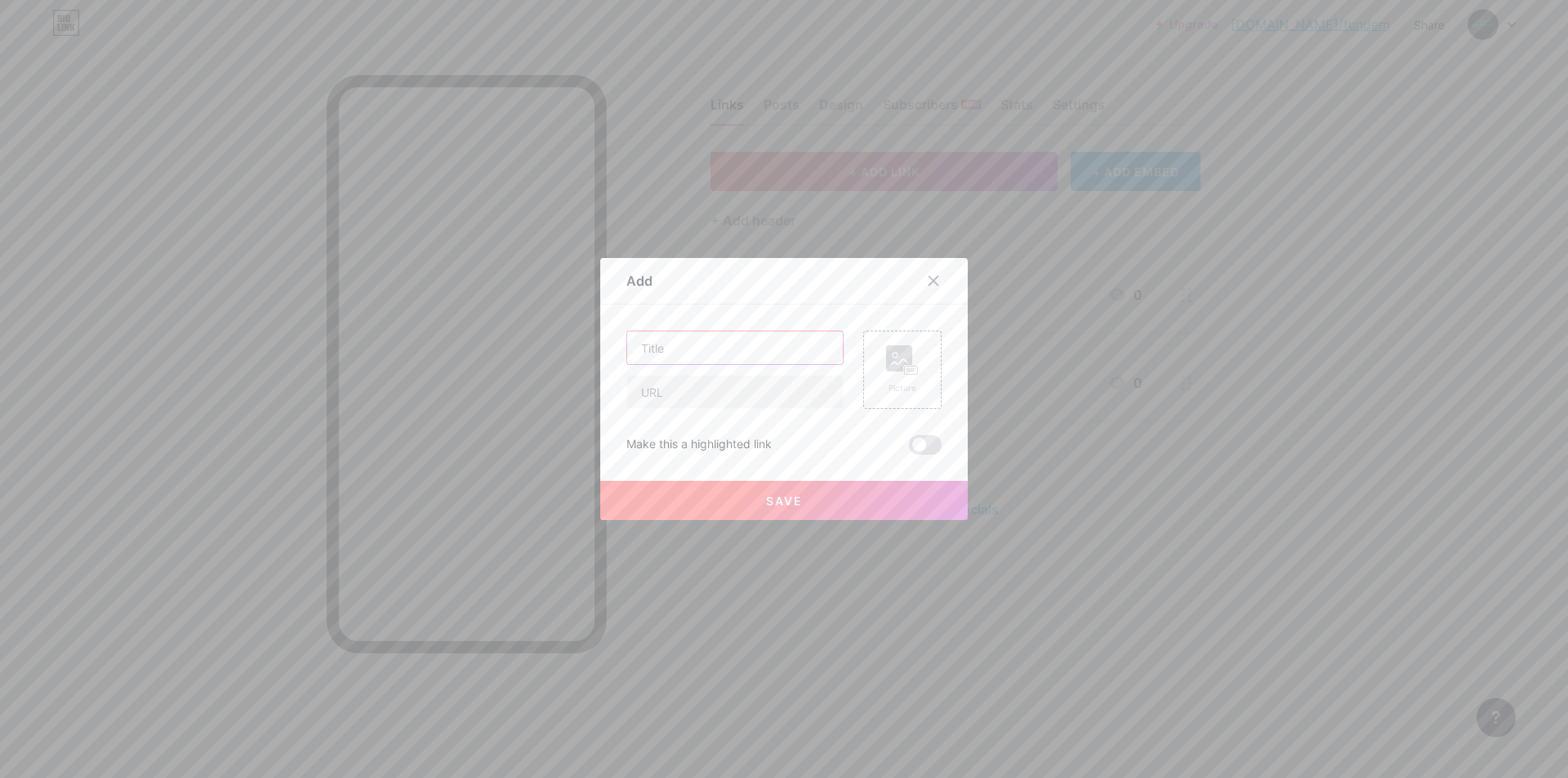
click at [676, 335] on input "text" at bounding box center [735, 347] width 216 height 33
click at [718, 401] on input "text" at bounding box center [735, 392] width 216 height 33
click at [716, 361] on input "Wh" at bounding box center [735, 347] width 216 height 33
paste input "whatsapp"
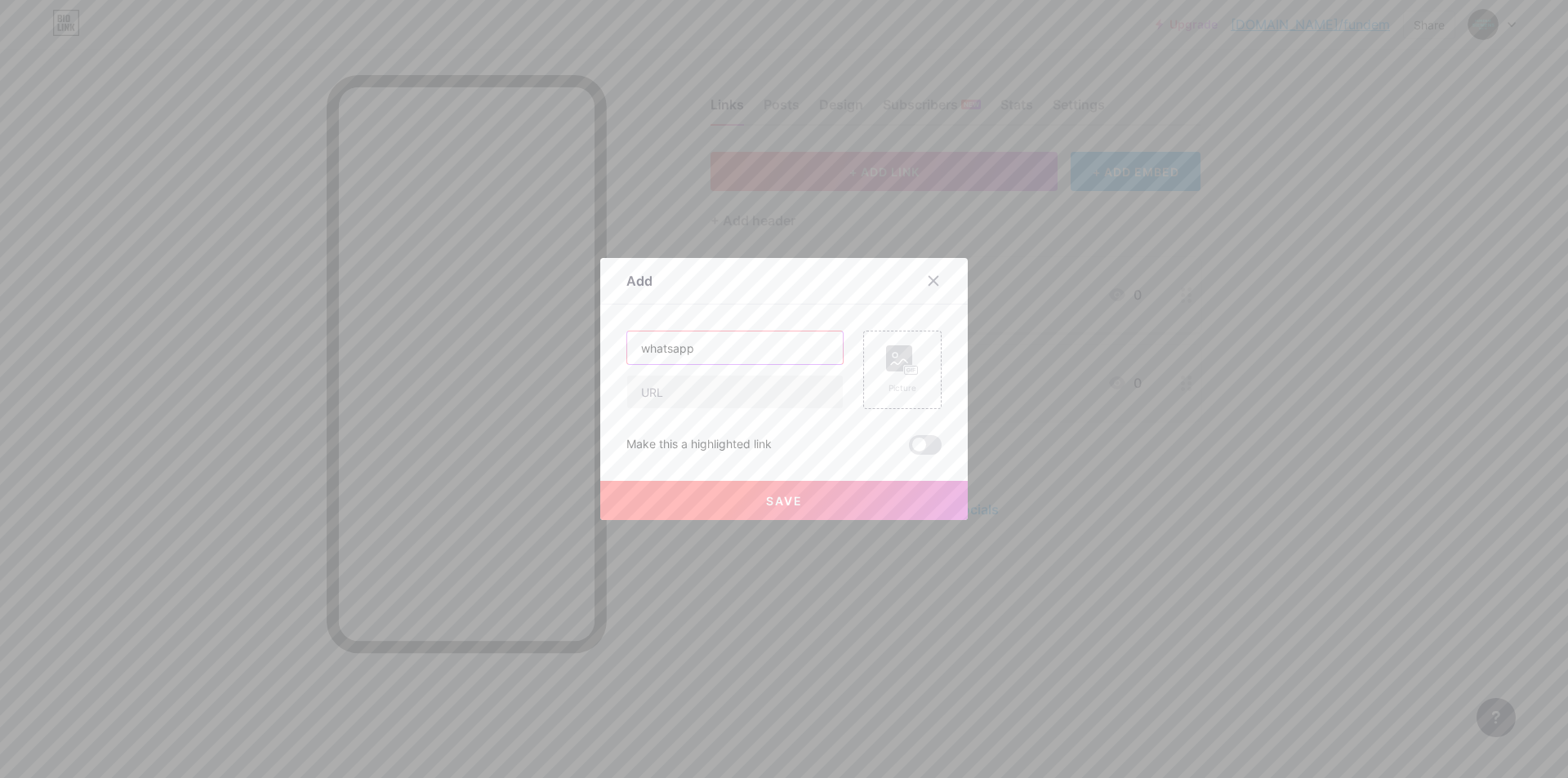
drag, startPoint x: 646, startPoint y: 348, endPoint x: 623, endPoint y: 348, distance: 23.0
click at [628, 348] on input "whatsapp" at bounding box center [735, 347] width 216 height 33
type input "Whatsapp"
click at [705, 386] on input "text" at bounding box center [735, 392] width 216 height 33
paste input "[URL][DOMAIN_NAME]"
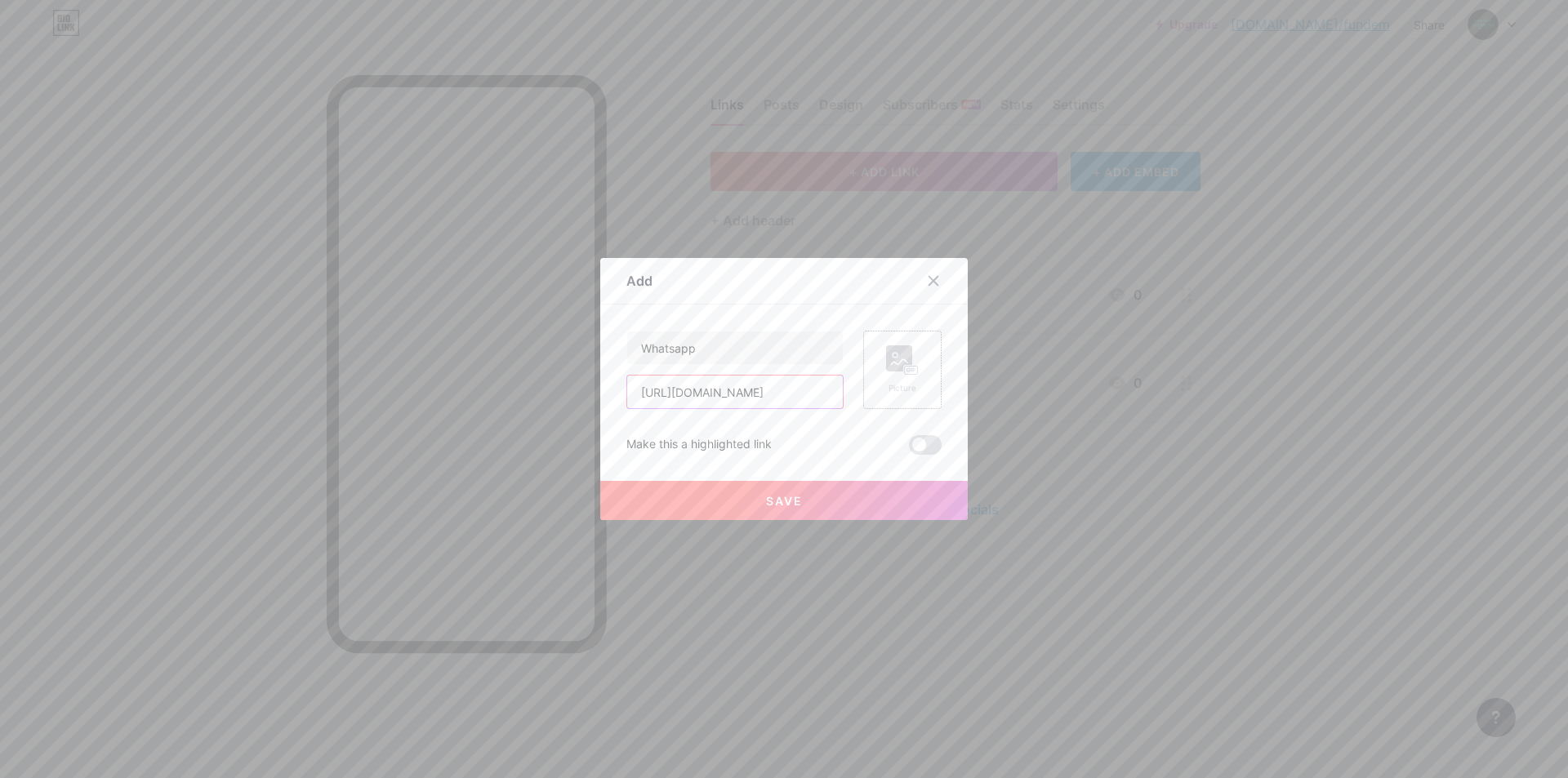
type input "[URL][DOMAIN_NAME]"
click at [886, 382] on div "Picture" at bounding box center [902, 388] width 33 height 12
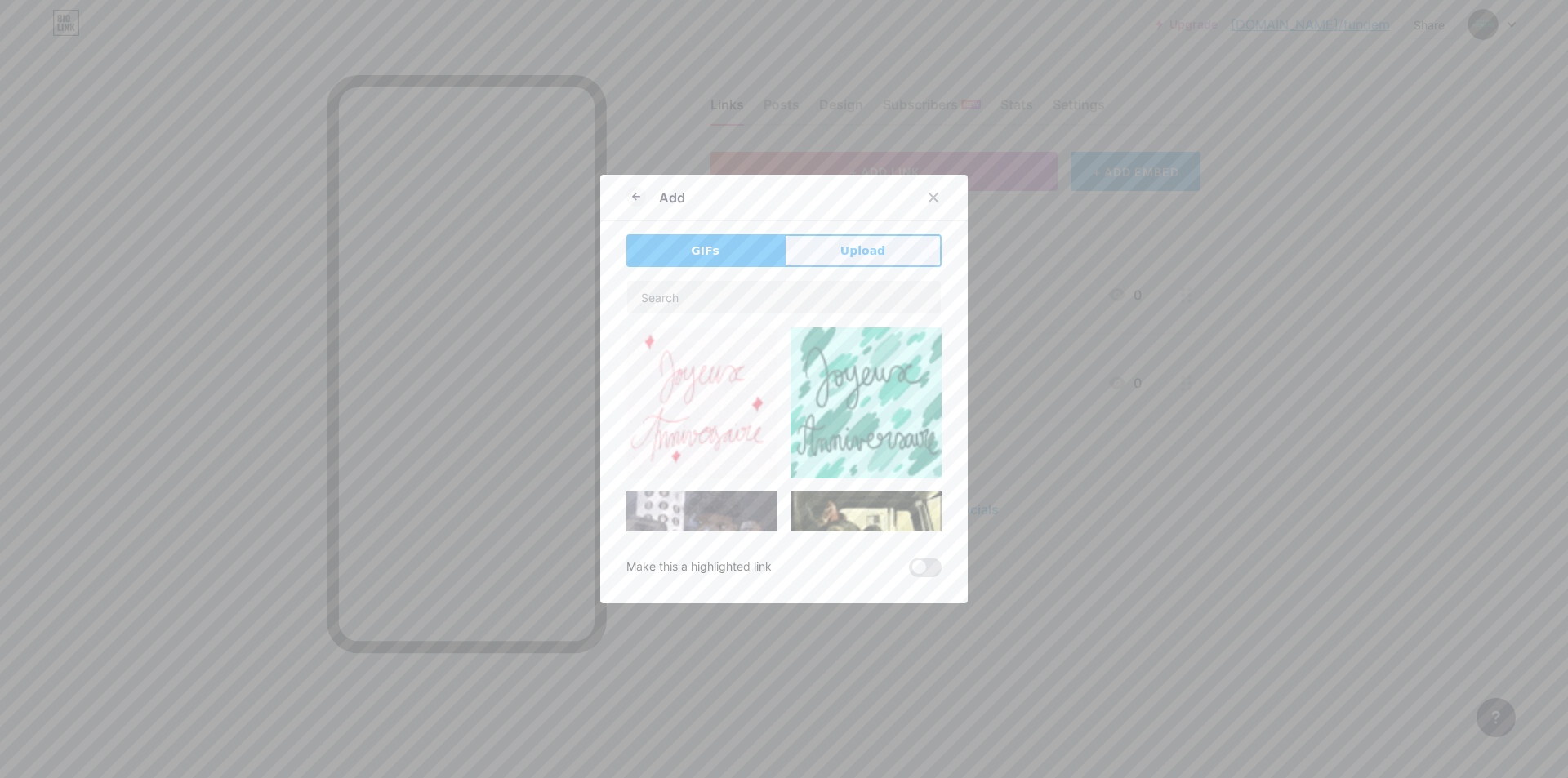
click at [877, 244] on button "Upload" at bounding box center [863, 251] width 157 height 33
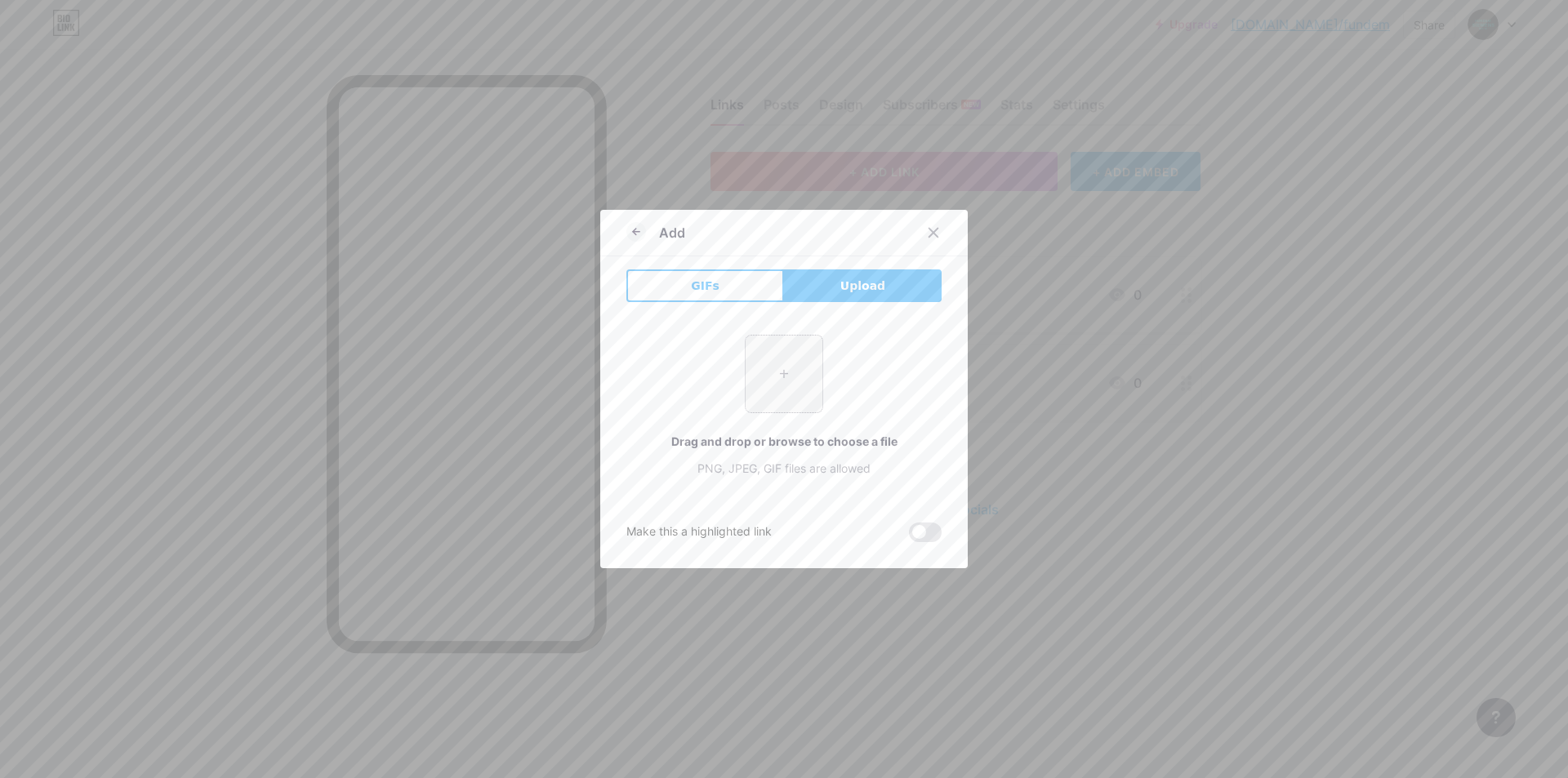
click at [770, 409] on input "file" at bounding box center [784, 373] width 77 height 77
type input "C:\fakepath\whatsapp.png"
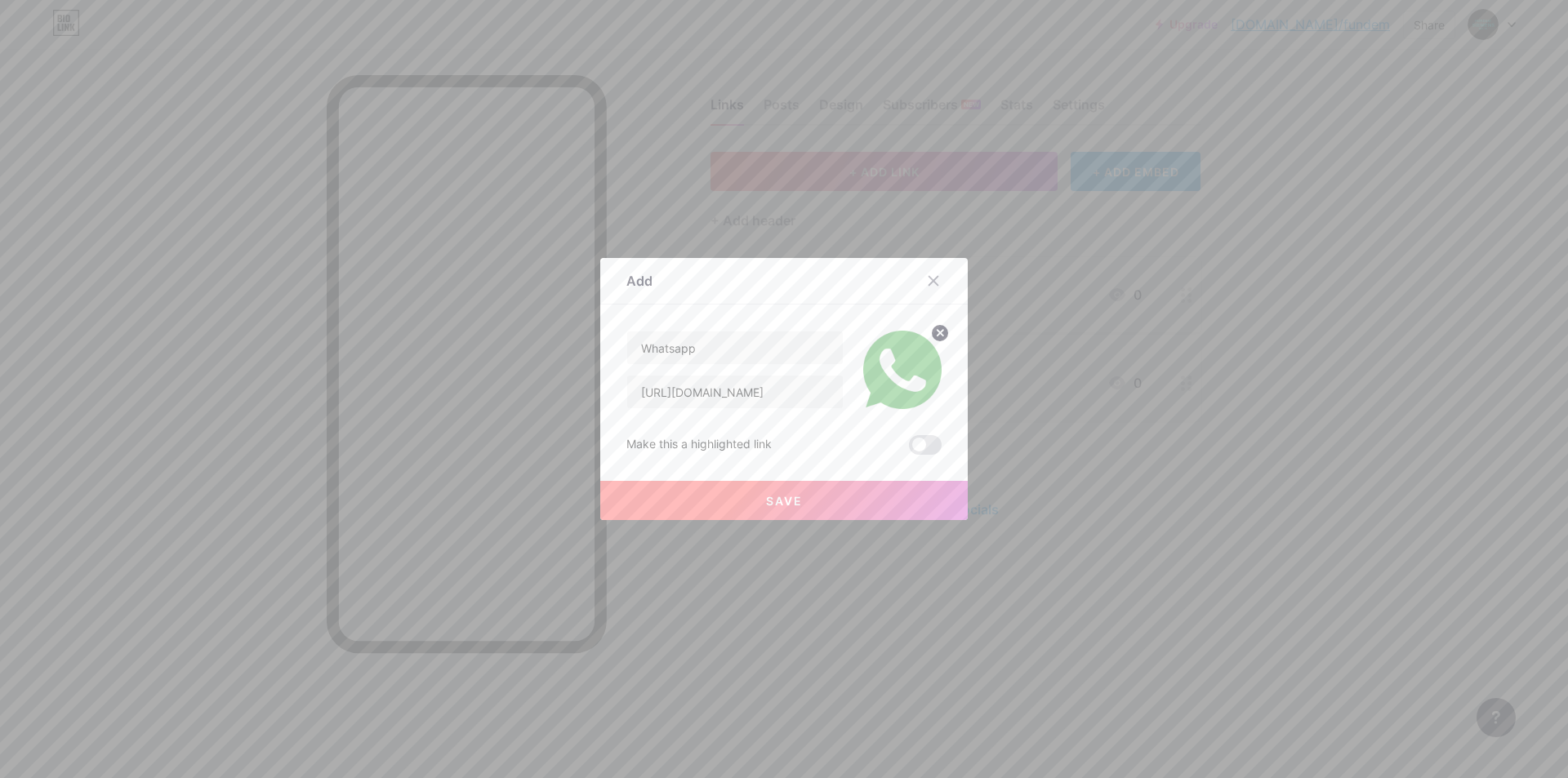
click at [779, 494] on span "Save" at bounding box center [784, 501] width 37 height 14
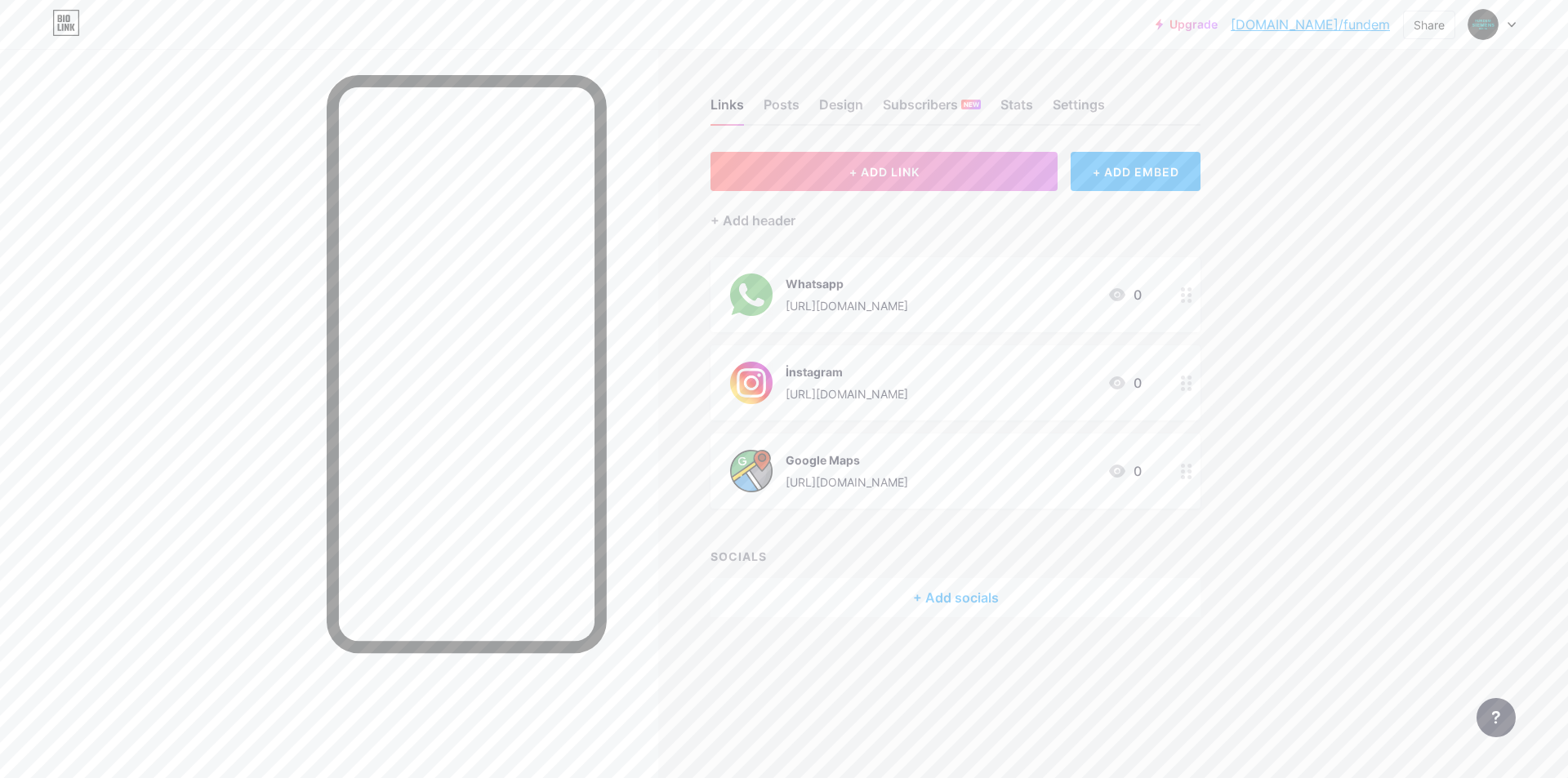
click at [1296, 469] on div "Upgrade [DOMAIN_NAME]/fundem... [DOMAIN_NAME]/fundem Share Switch accounts Fund…" at bounding box center [784, 389] width 1568 height 778
click at [1267, 379] on div "Links Posts Design Subscribers NEW Stats Settings + ADD LINK + ADD EMBED + Add …" at bounding box center [635, 374] width 1270 height 651
click at [843, 105] on div "Design" at bounding box center [841, 109] width 44 height 30
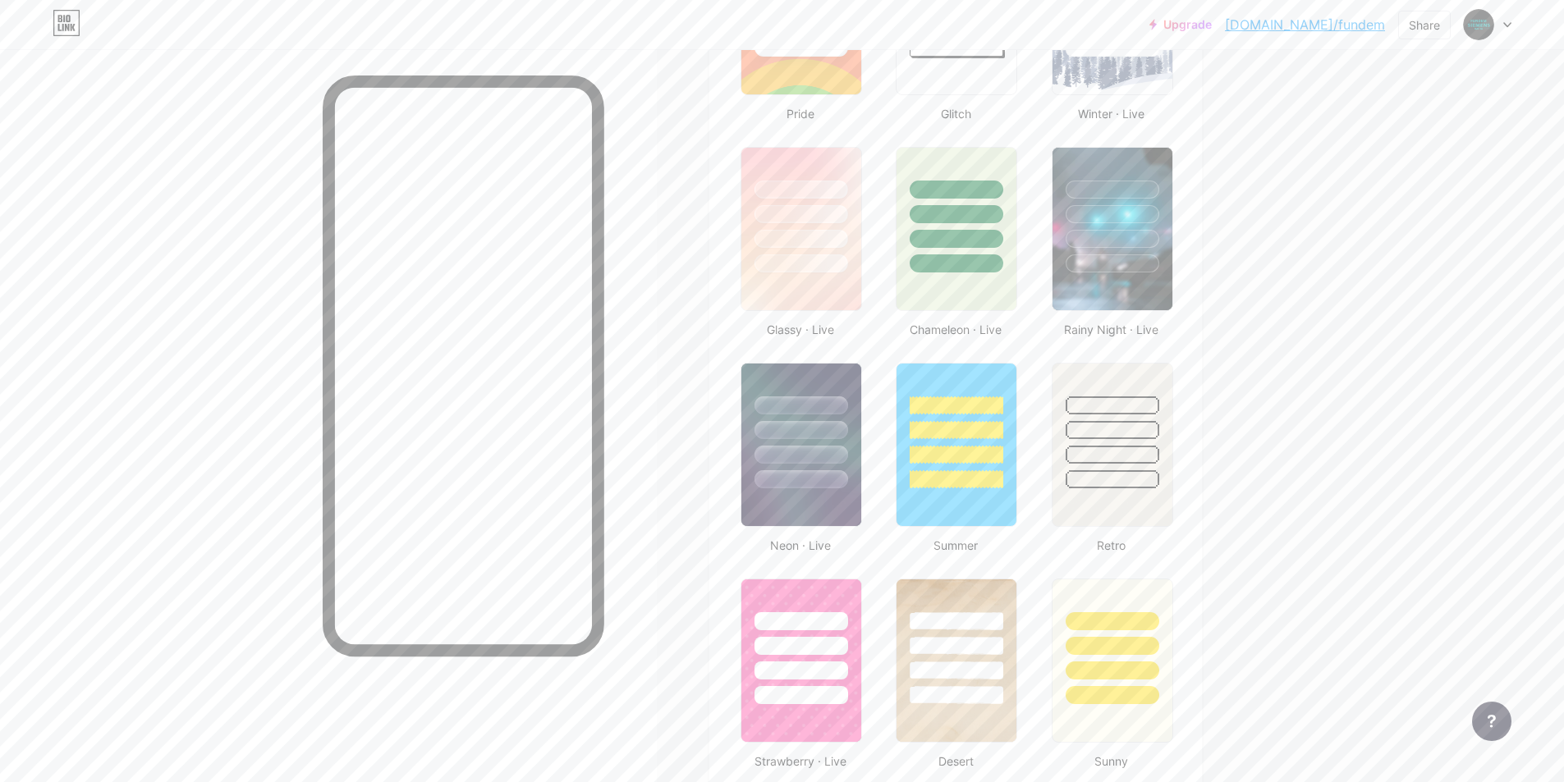
scroll to position [447, 0]
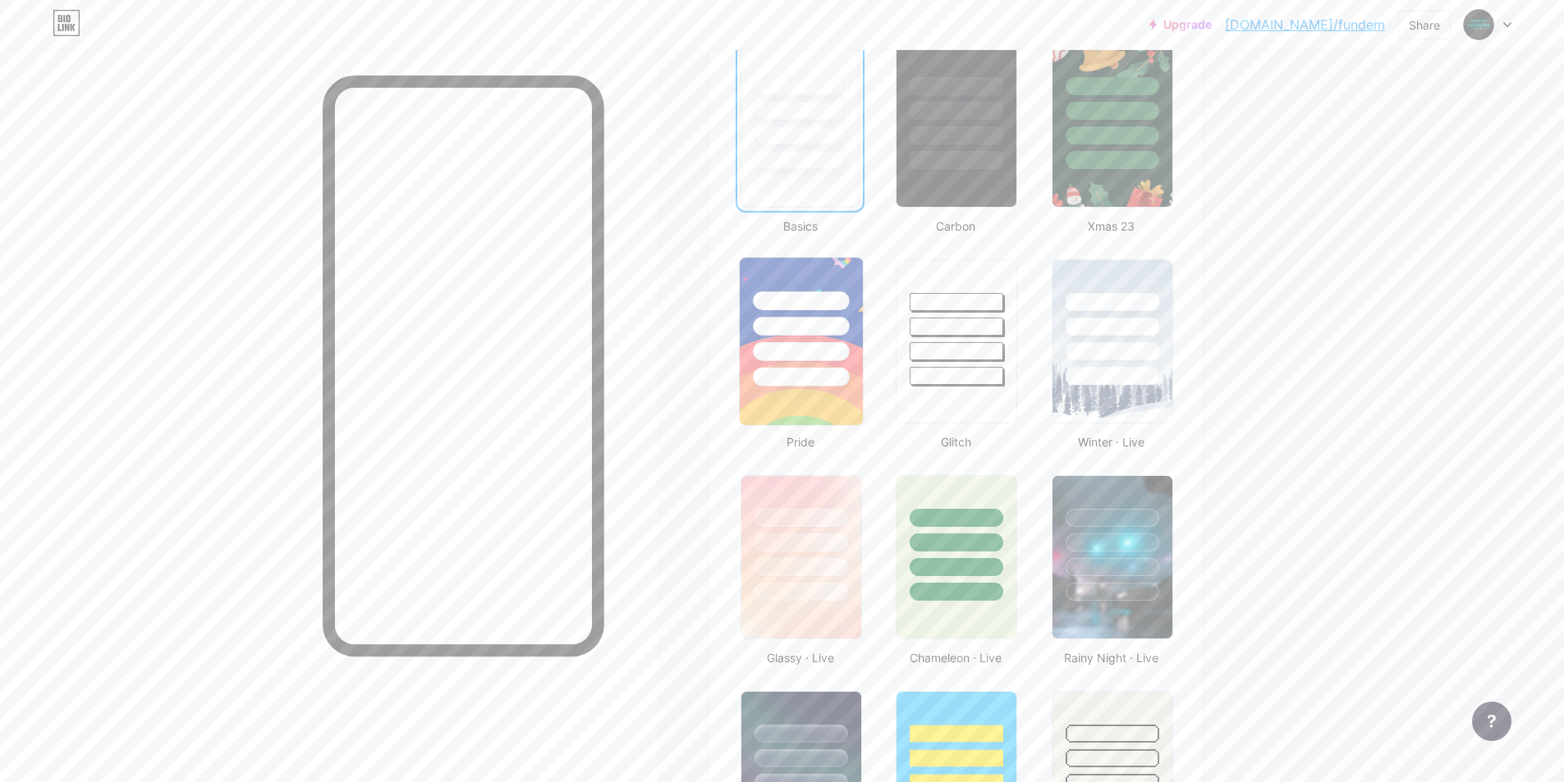
click at [809, 374] on div at bounding box center [801, 377] width 96 height 19
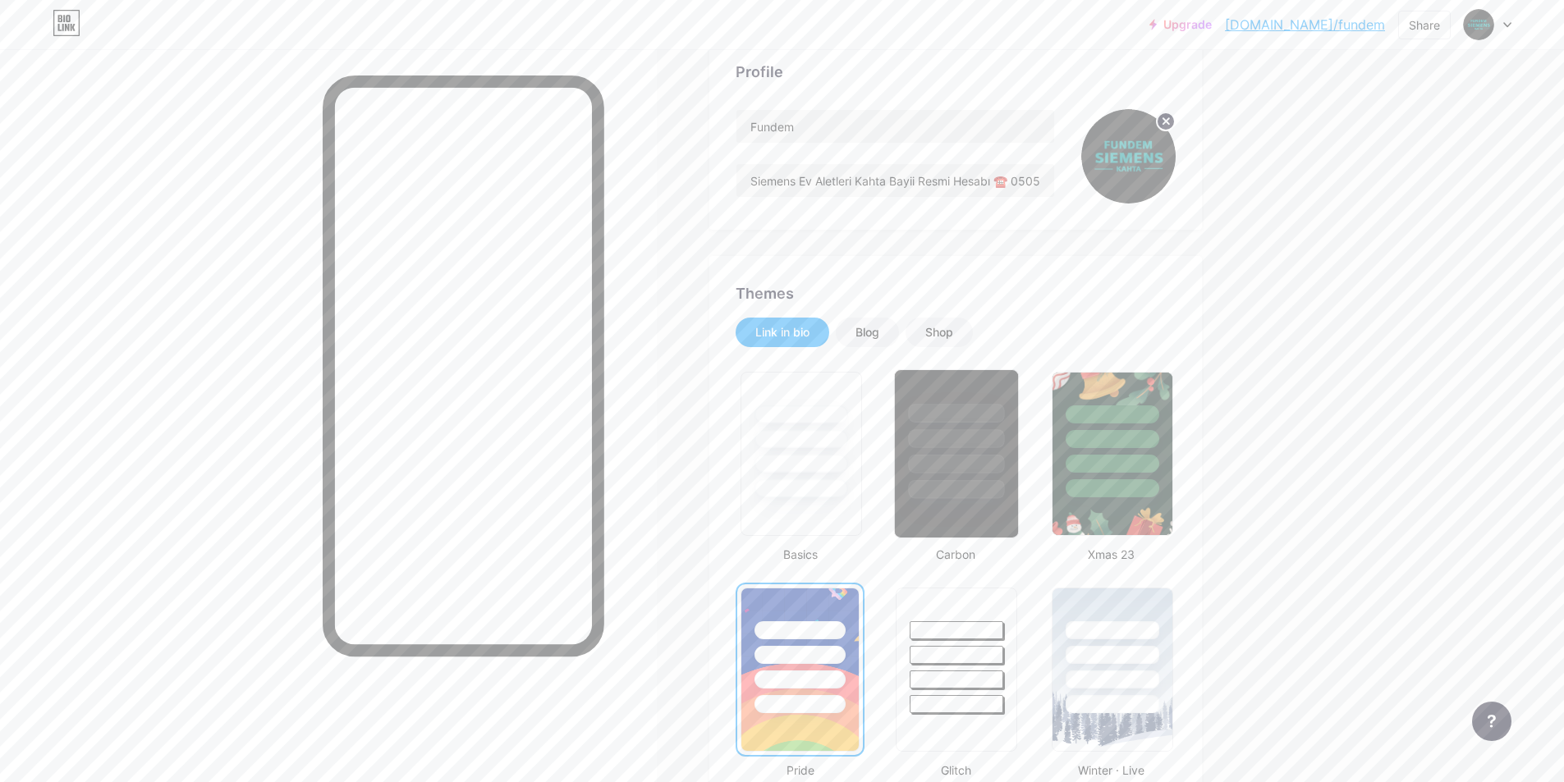
click at [958, 463] on div at bounding box center [957, 464] width 96 height 19
click at [1379, 21] on link "[DOMAIN_NAME]/fundem" at bounding box center [1305, 25] width 160 height 20
click at [1443, 29] on div "Share" at bounding box center [1424, 25] width 53 height 29
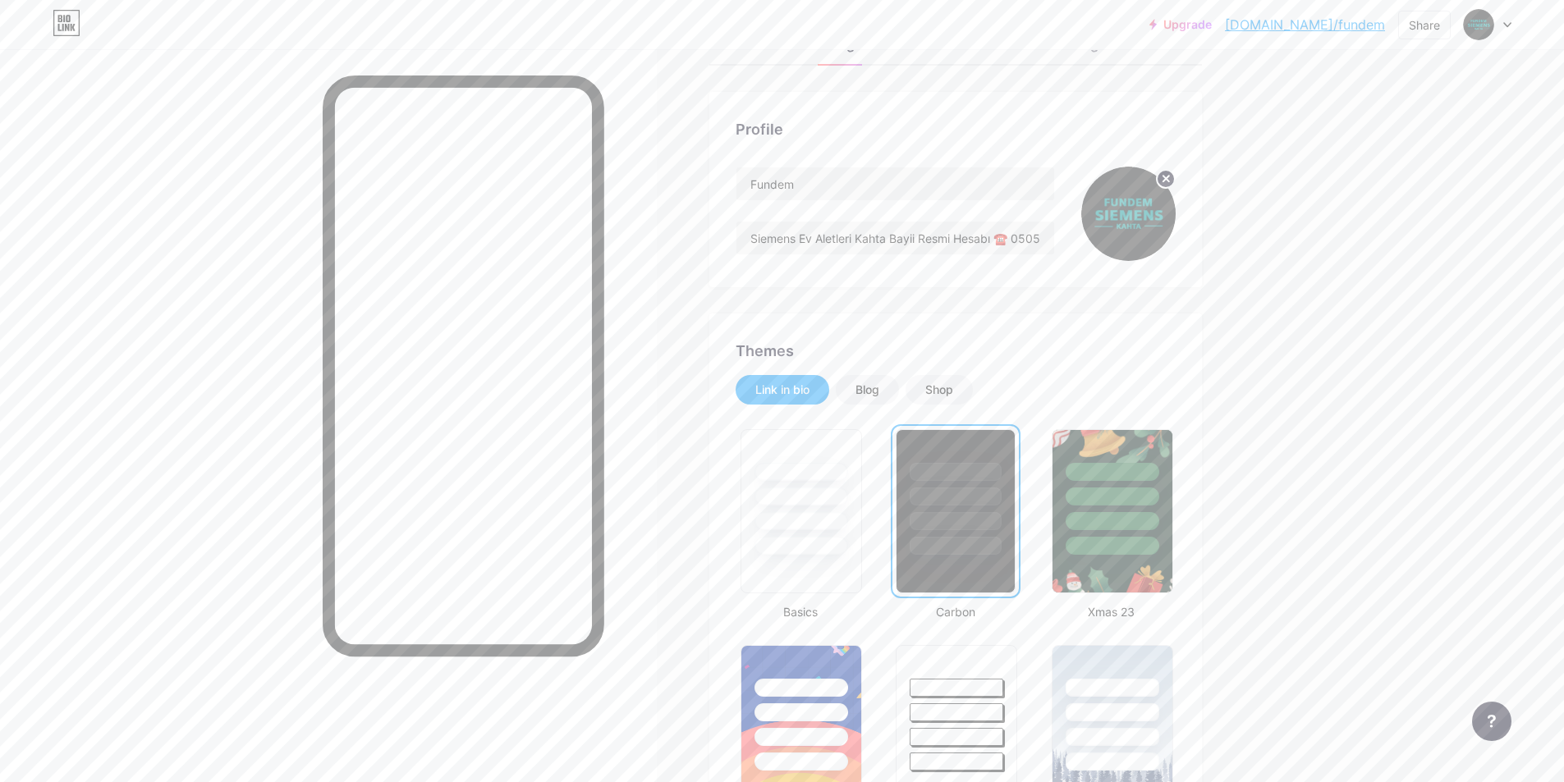
scroll to position [0, 0]
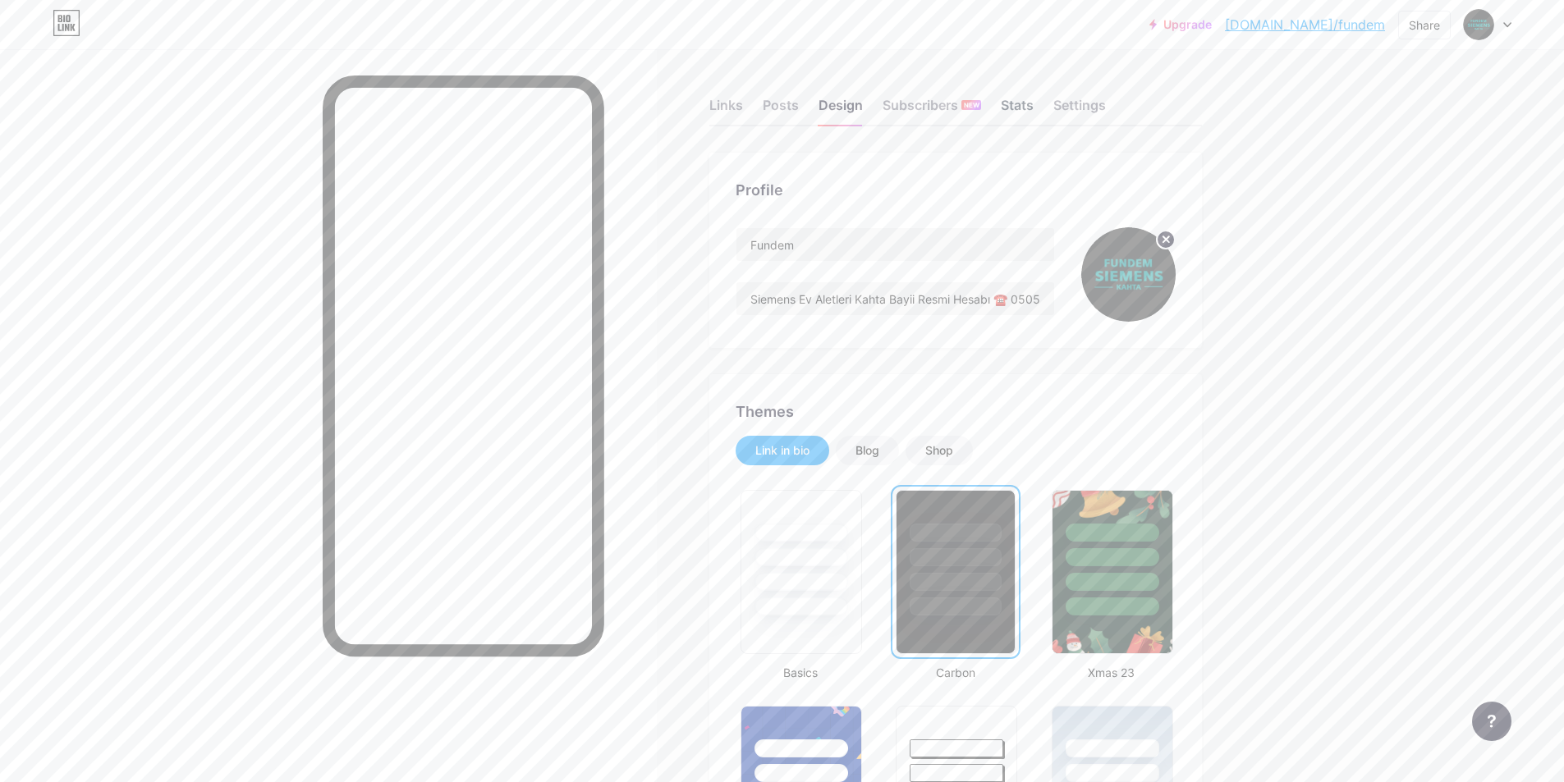
click at [1026, 113] on div "Stats" at bounding box center [1017, 110] width 33 height 30
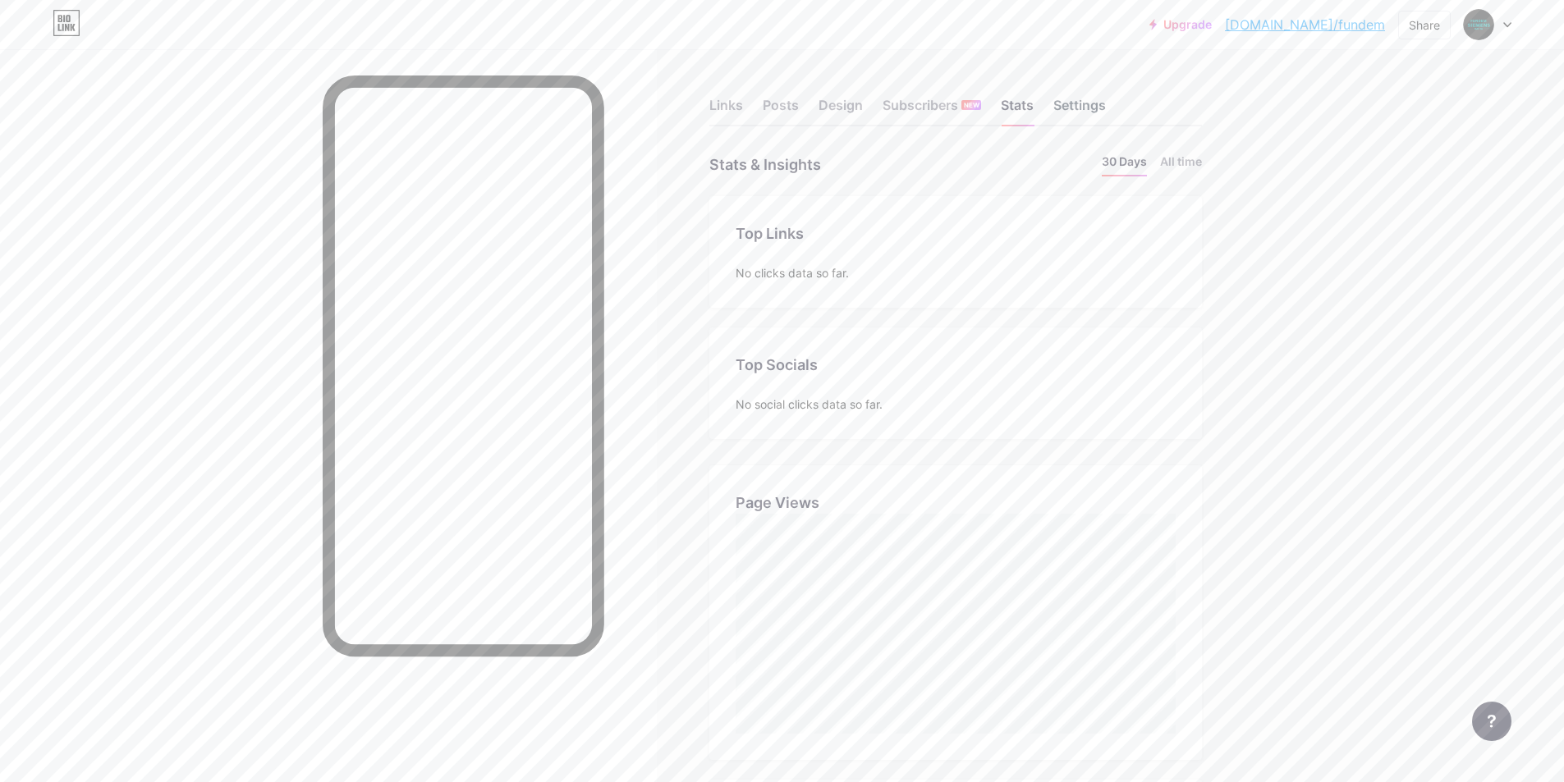
scroll to position [782, 1564]
click at [1106, 97] on div "Settings" at bounding box center [1079, 110] width 53 height 30
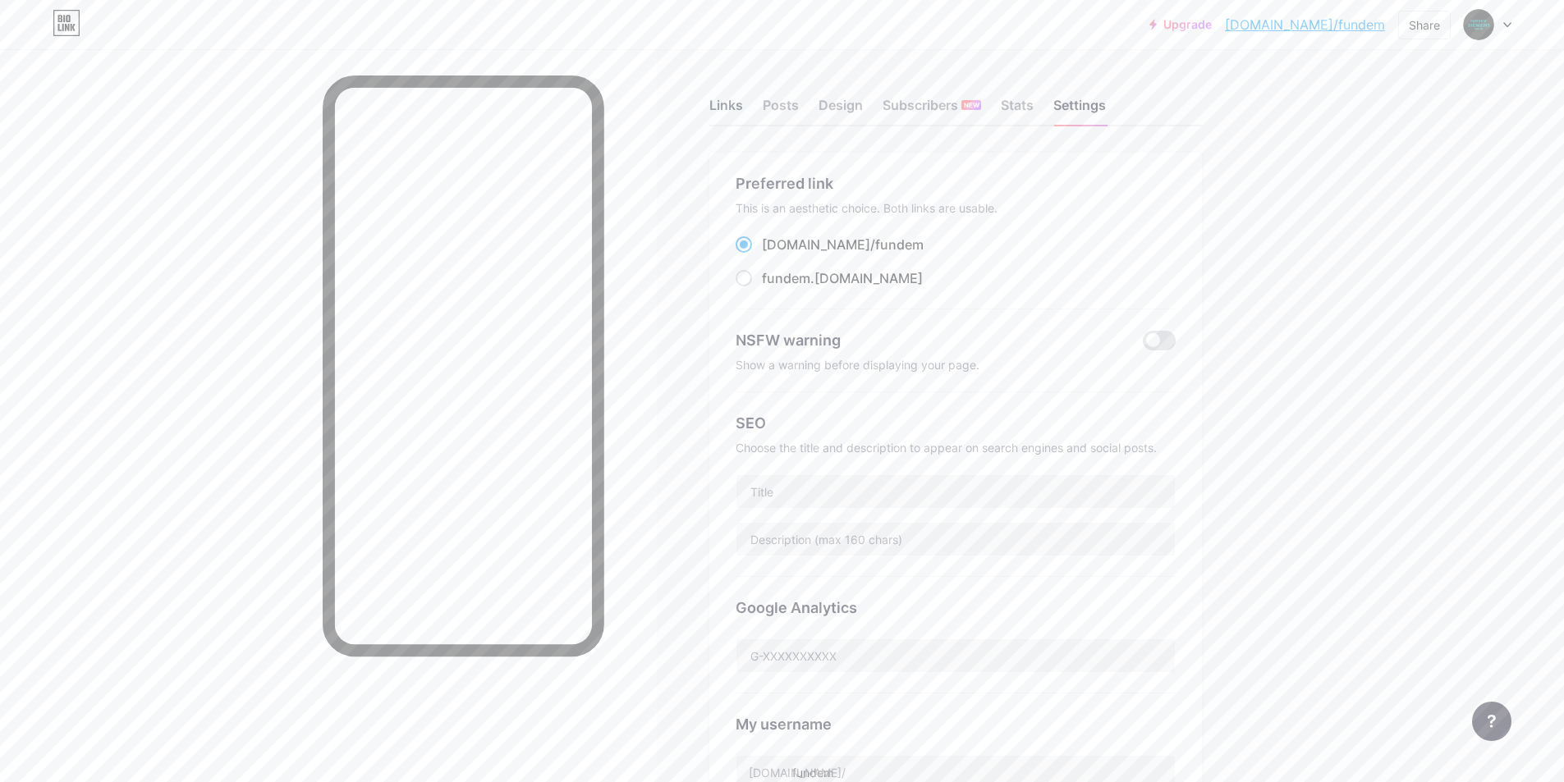
click at [729, 95] on div "Links Posts Design Subscribers NEW Stats Settings" at bounding box center [955, 97] width 493 height 57
click at [731, 110] on div "Links" at bounding box center [726, 110] width 34 height 30
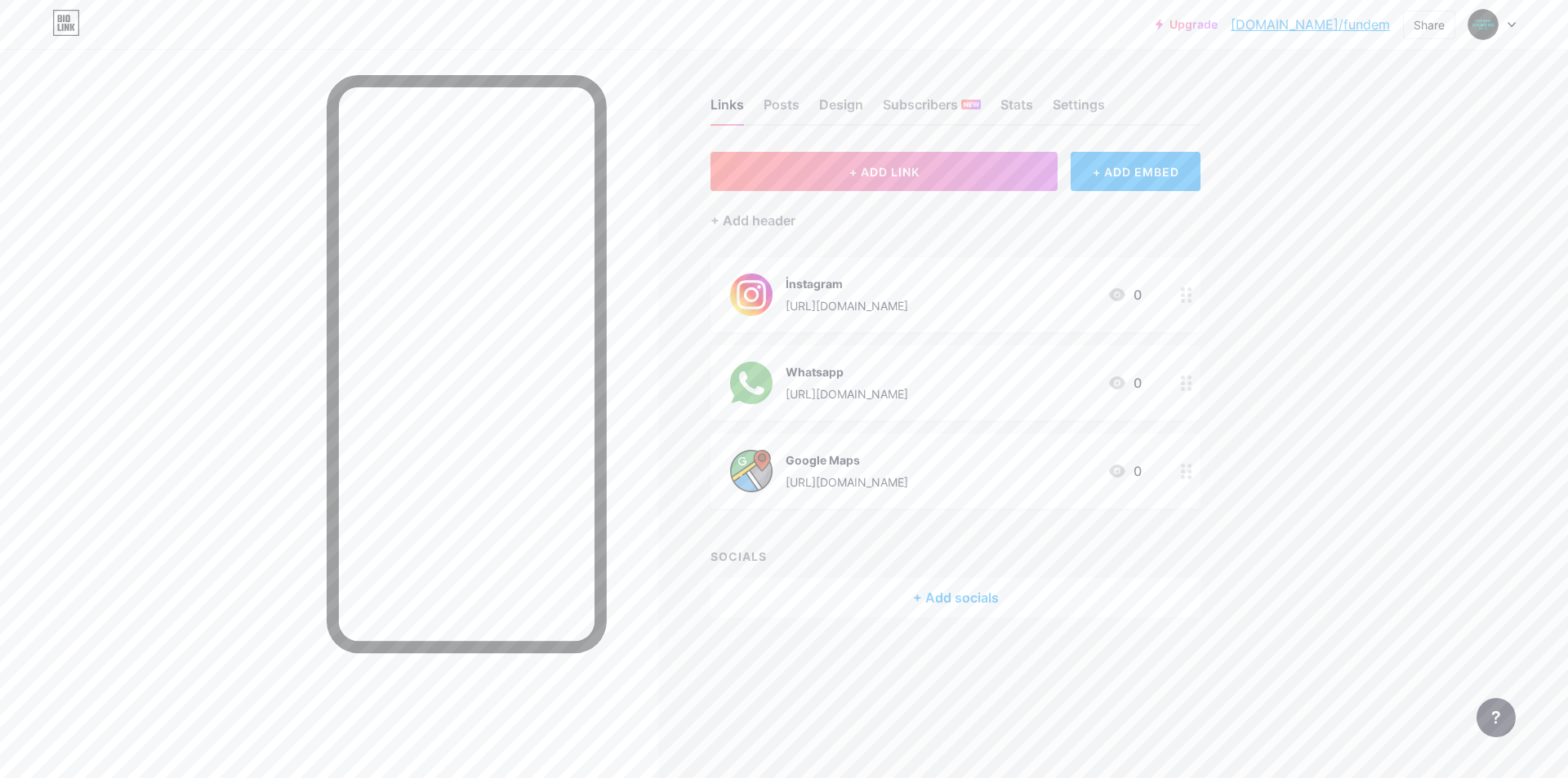
click at [655, 299] on div at bounding box center [329, 438] width 659 height 778
click at [1443, 33] on div "Share" at bounding box center [1429, 24] width 31 height 17
click at [1426, 118] on icon at bounding box center [1432, 123] width 20 height 20
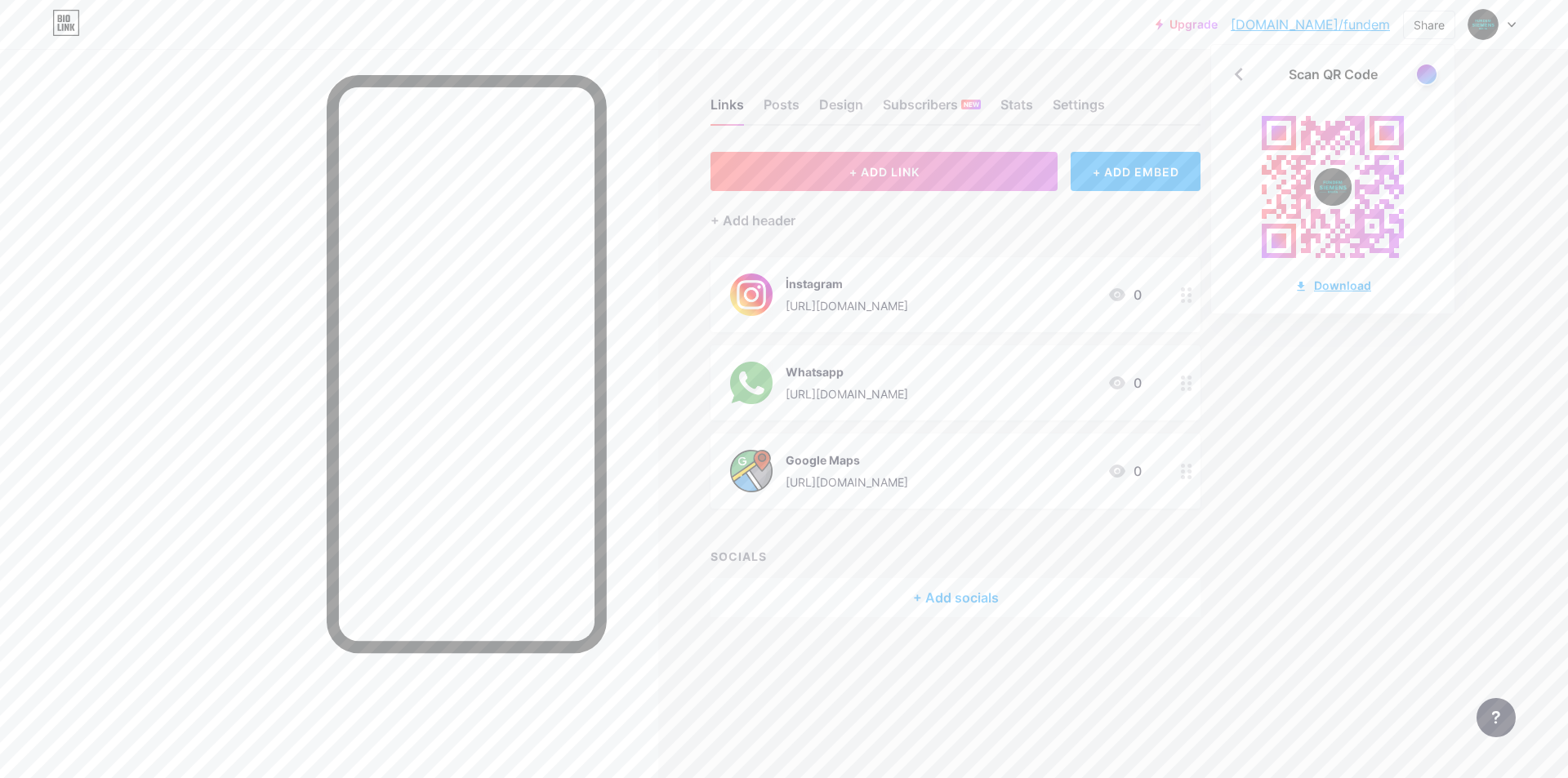
click at [1328, 285] on div "Download" at bounding box center [1332, 285] width 77 height 17
click at [1431, 253] on div "Scan QR Code Download" at bounding box center [1333, 179] width 244 height 269
click at [1428, 70] on div at bounding box center [1427, 74] width 21 height 21
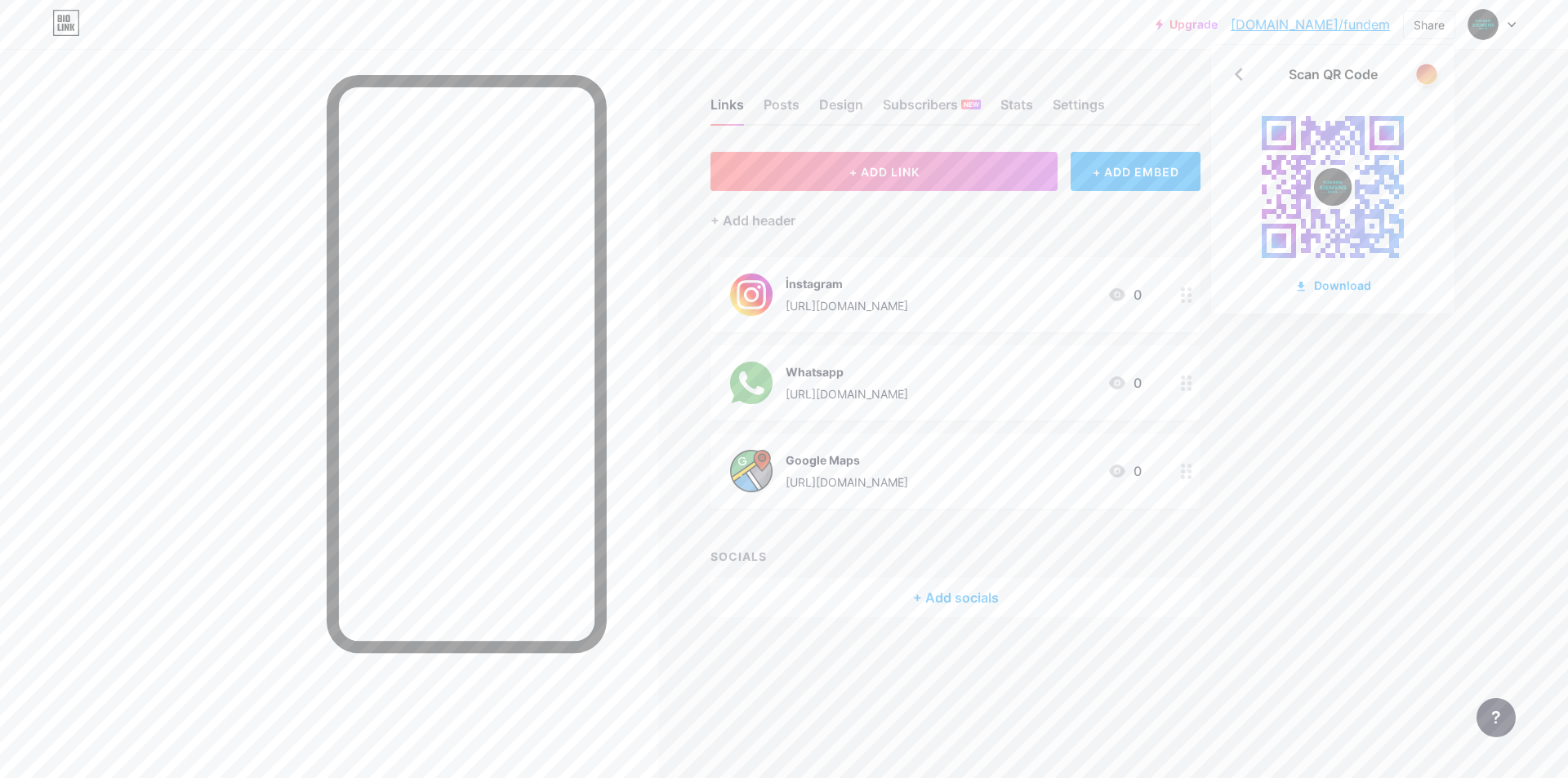
click at [1429, 77] on div at bounding box center [1427, 74] width 21 height 21
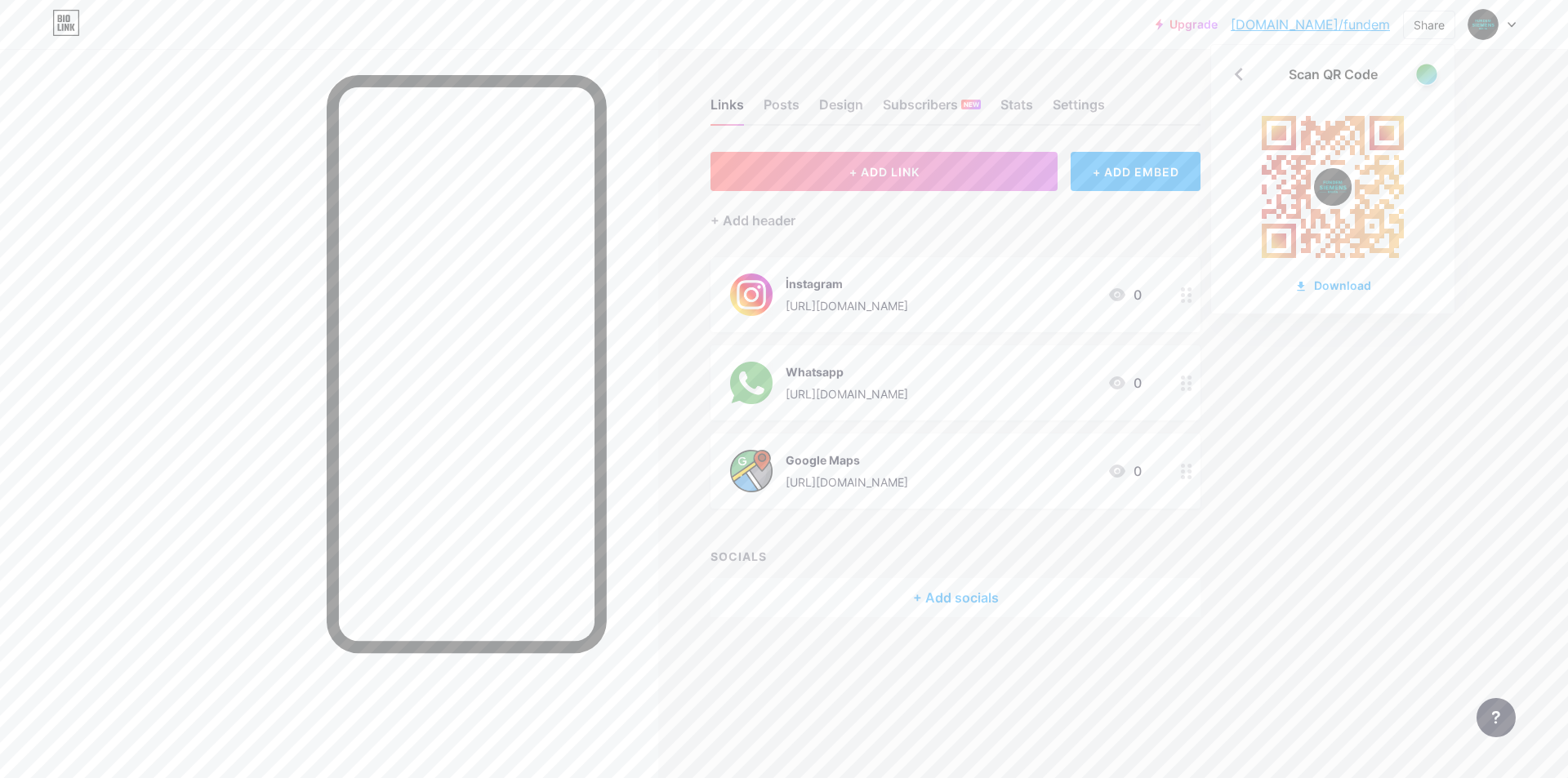
click at [1429, 77] on div at bounding box center [1427, 74] width 21 height 21
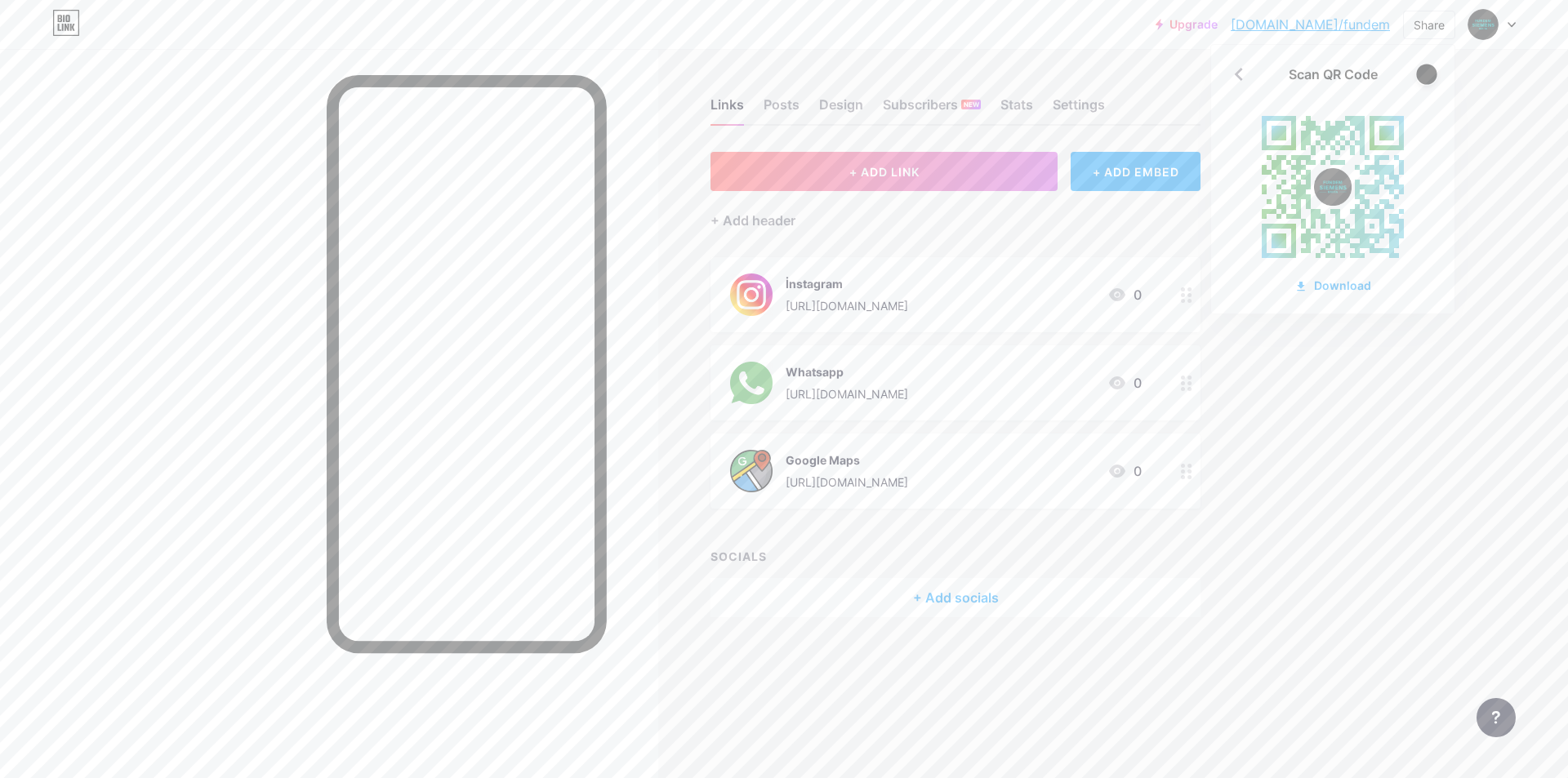
click at [1429, 77] on div at bounding box center [1427, 74] width 21 height 21
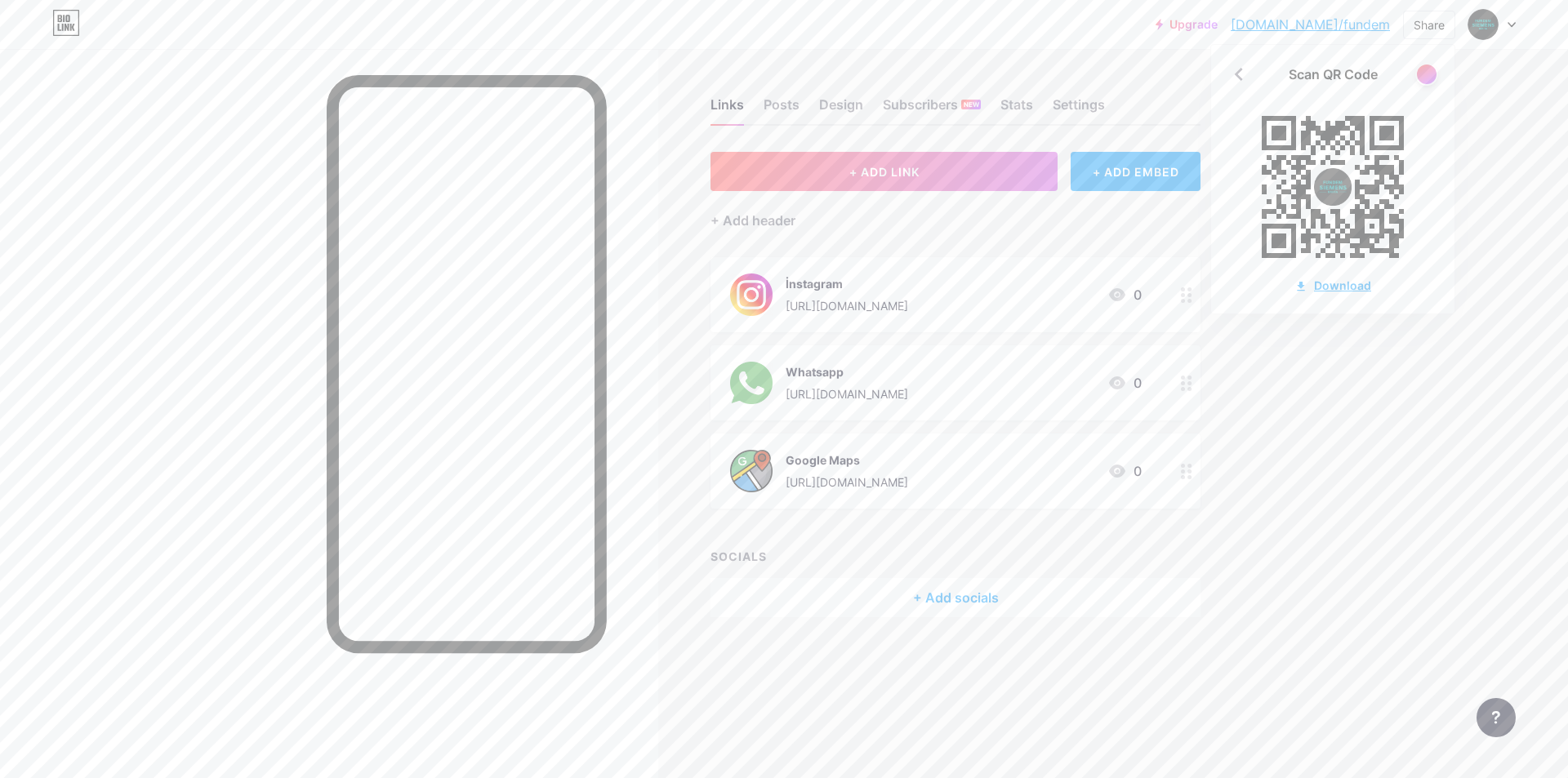
click at [1343, 286] on div "Download" at bounding box center [1332, 285] width 77 height 17
click at [1436, 68] on div at bounding box center [1427, 74] width 23 height 23
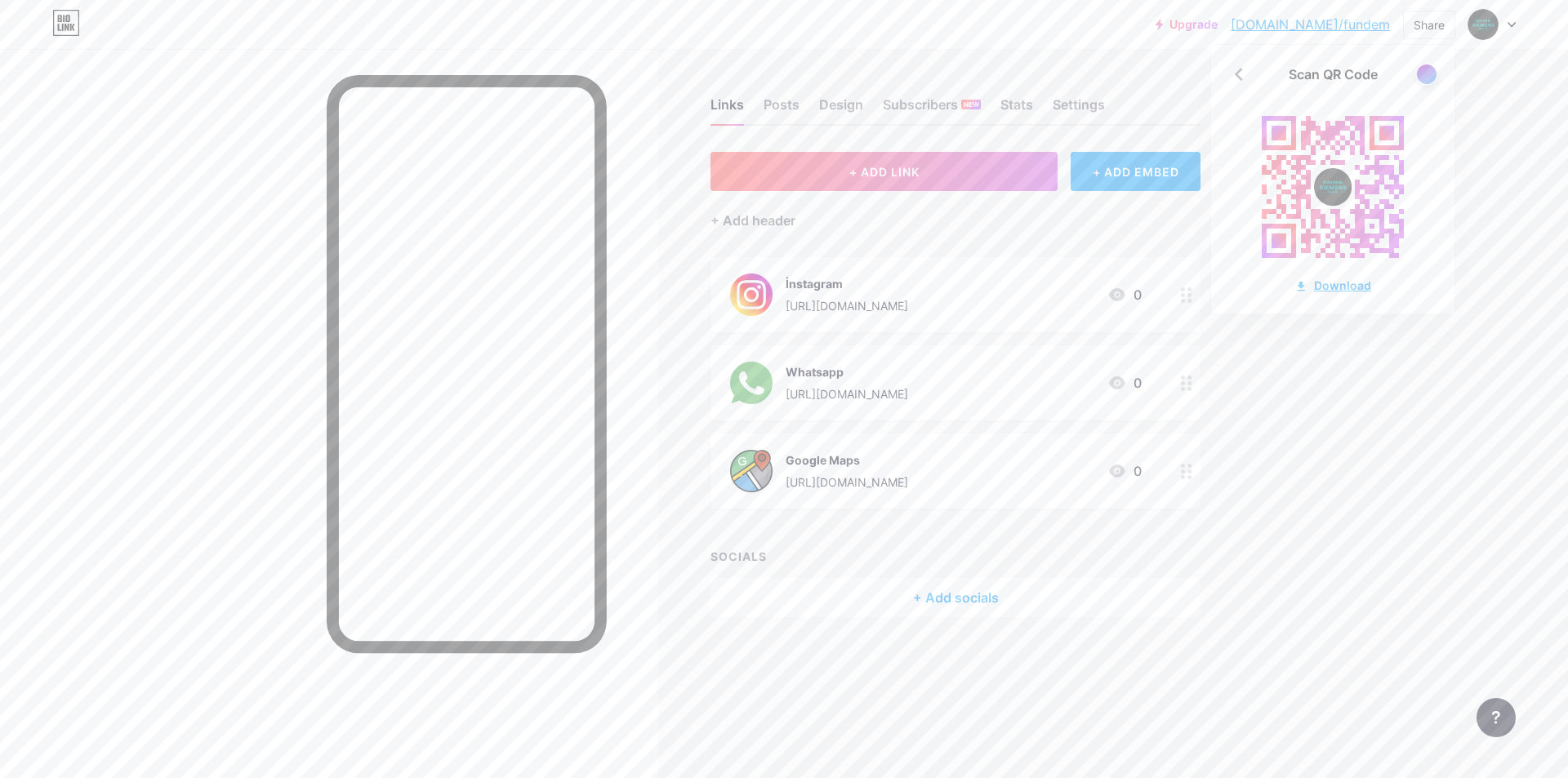
click at [1335, 291] on div "Download" at bounding box center [1332, 285] width 77 height 17
click at [1429, 72] on div at bounding box center [1427, 74] width 21 height 21
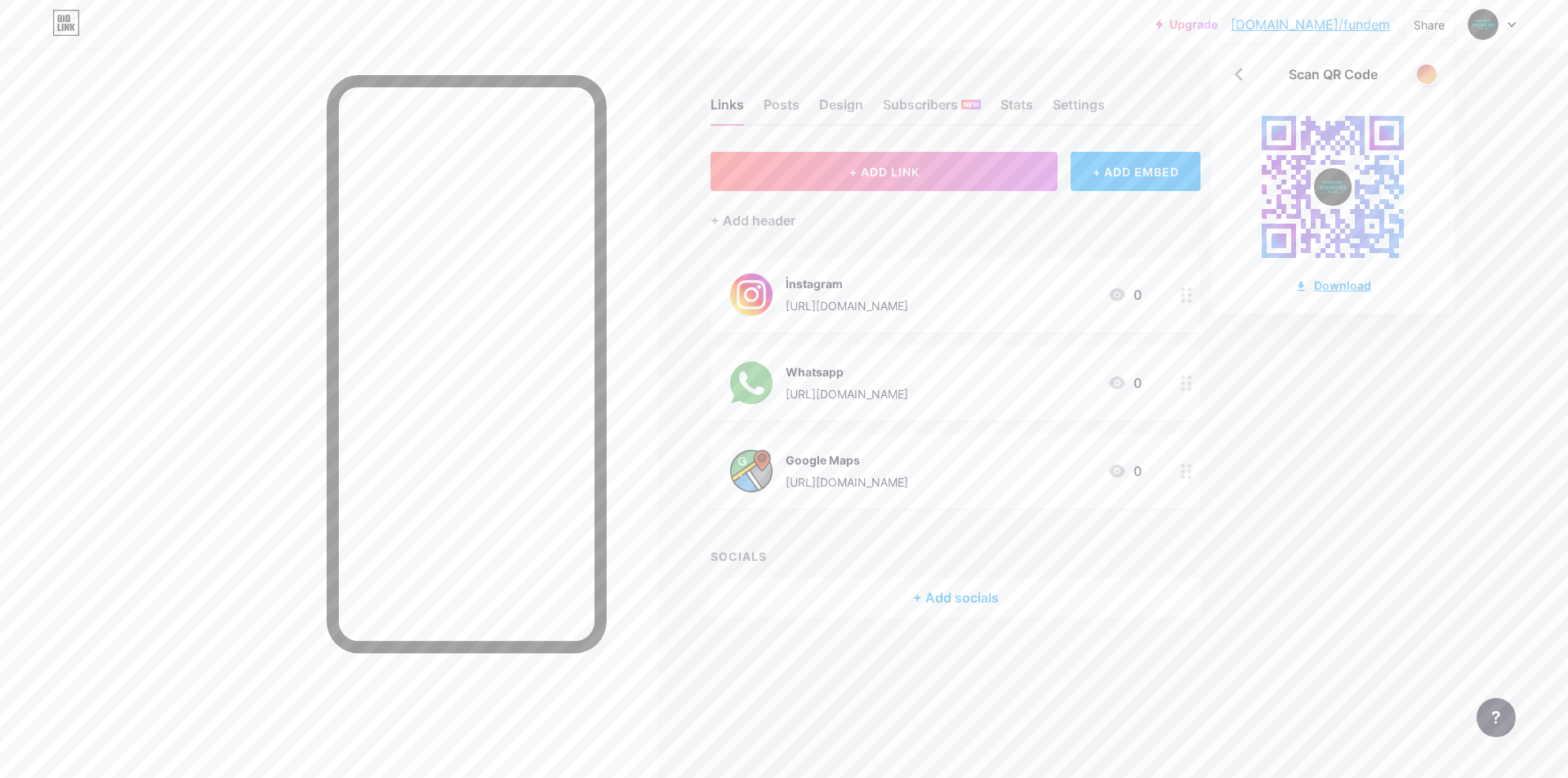
click at [1355, 286] on div "Download" at bounding box center [1332, 285] width 77 height 17
click at [1461, 182] on div "Upgrade [DOMAIN_NAME]/fundem... [DOMAIN_NAME]/fundem Share Scan QR Code Downloa…" at bounding box center [784, 389] width 1568 height 778
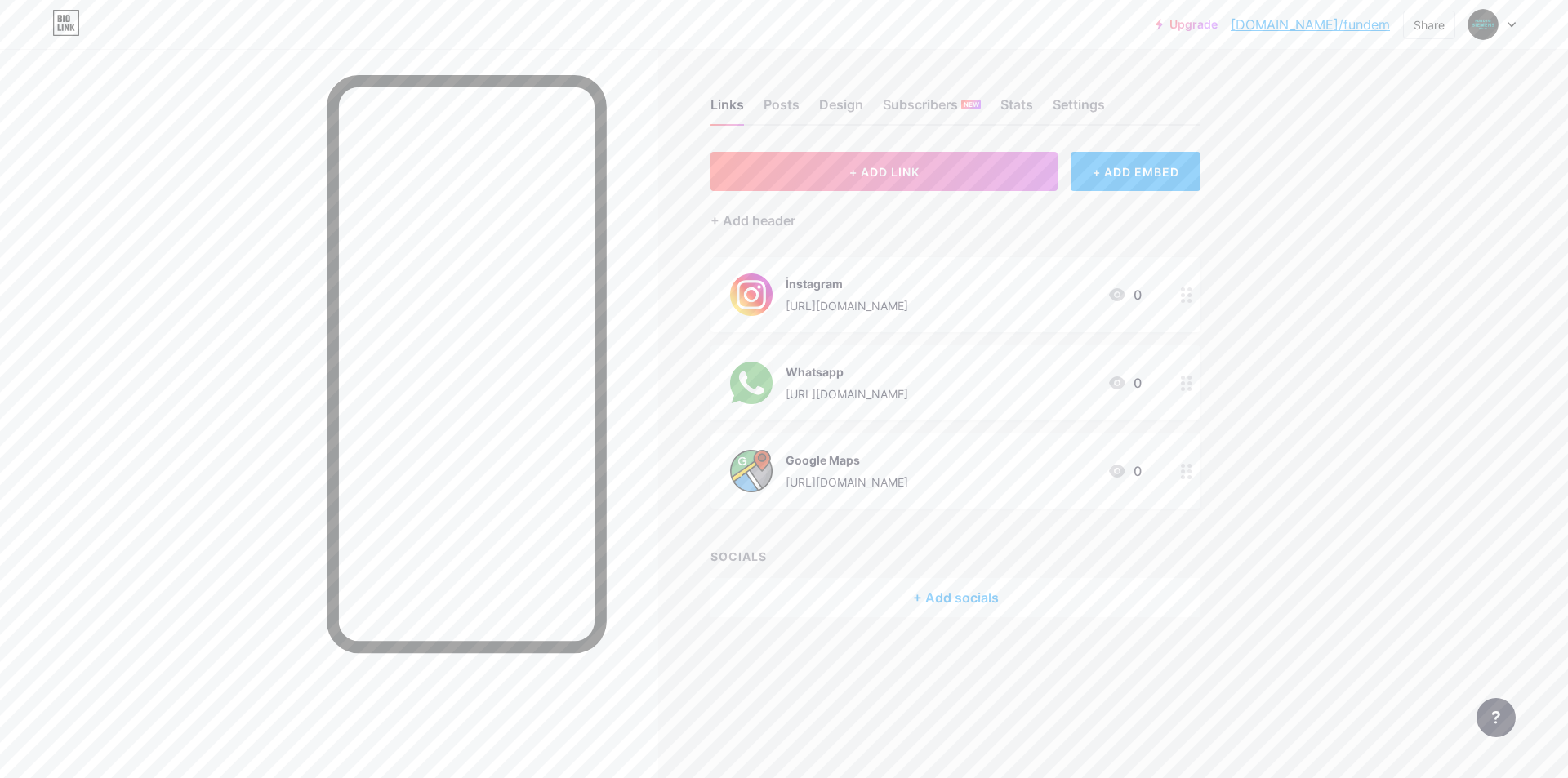
click at [1175, 473] on div at bounding box center [1187, 472] width 28 height 76
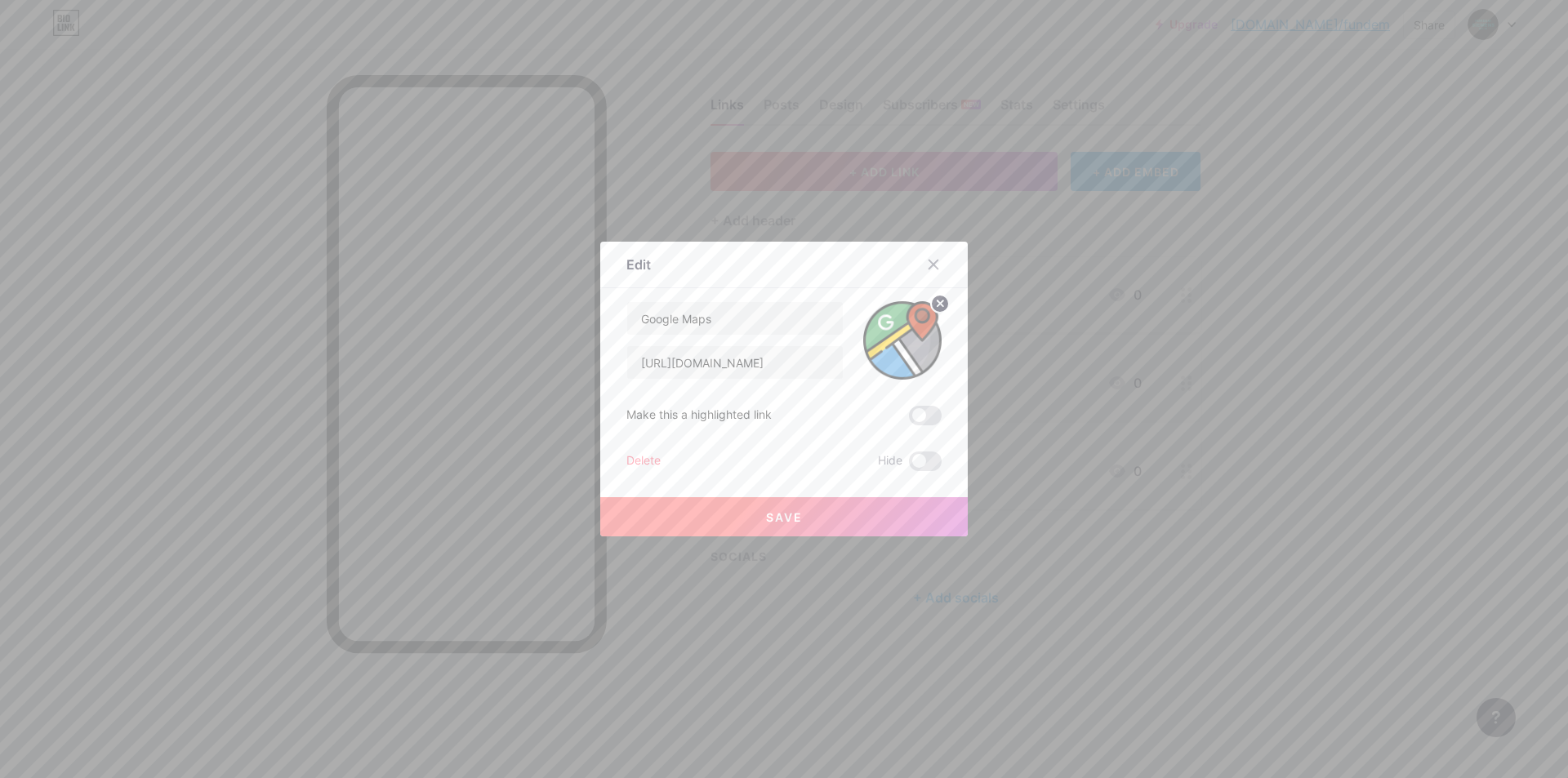
click at [939, 308] on circle at bounding box center [940, 303] width 18 height 18
click at [924, 348] on div "Picture" at bounding box center [902, 340] width 79 height 79
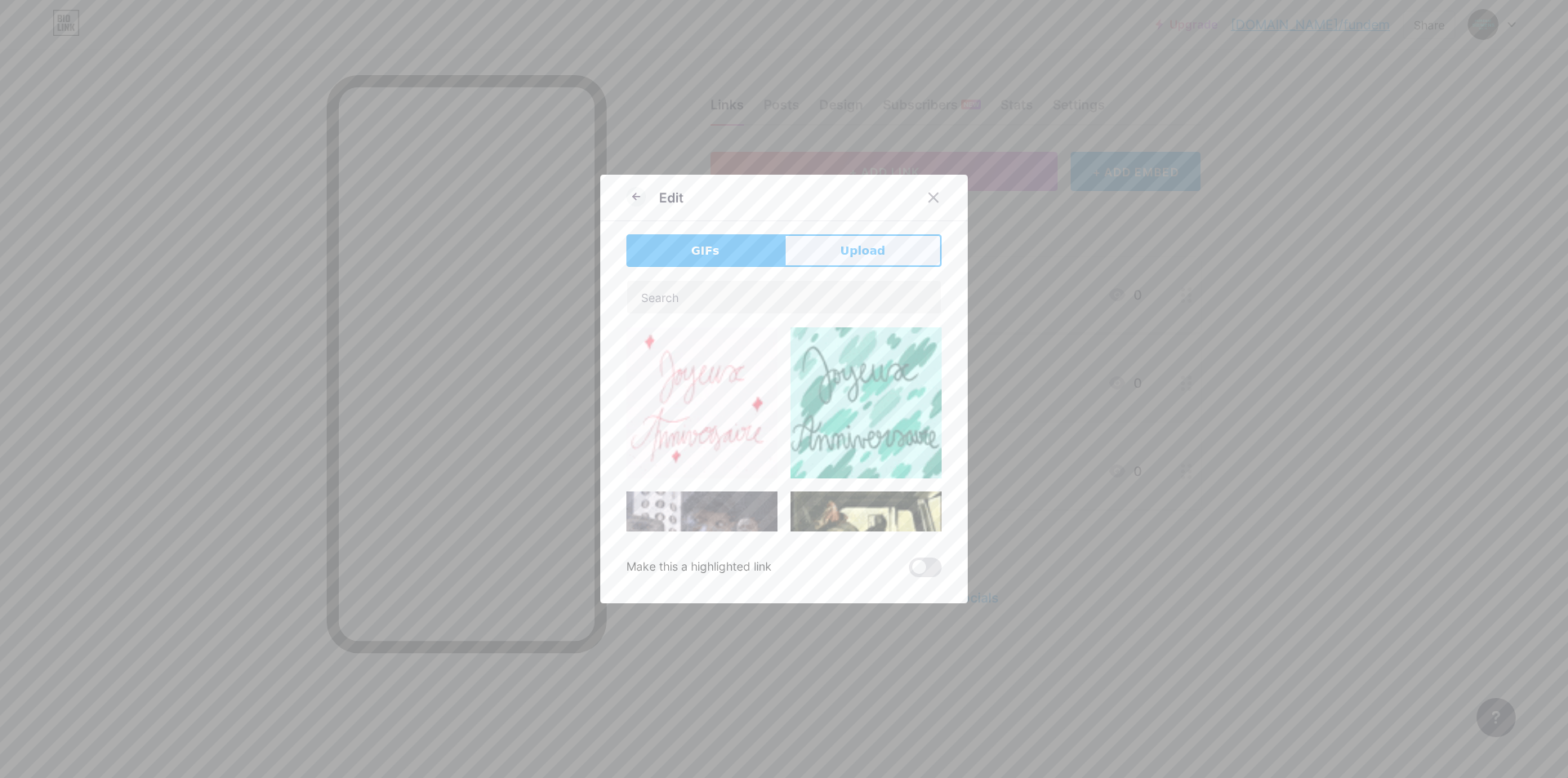
click at [901, 258] on button "Upload" at bounding box center [863, 251] width 157 height 33
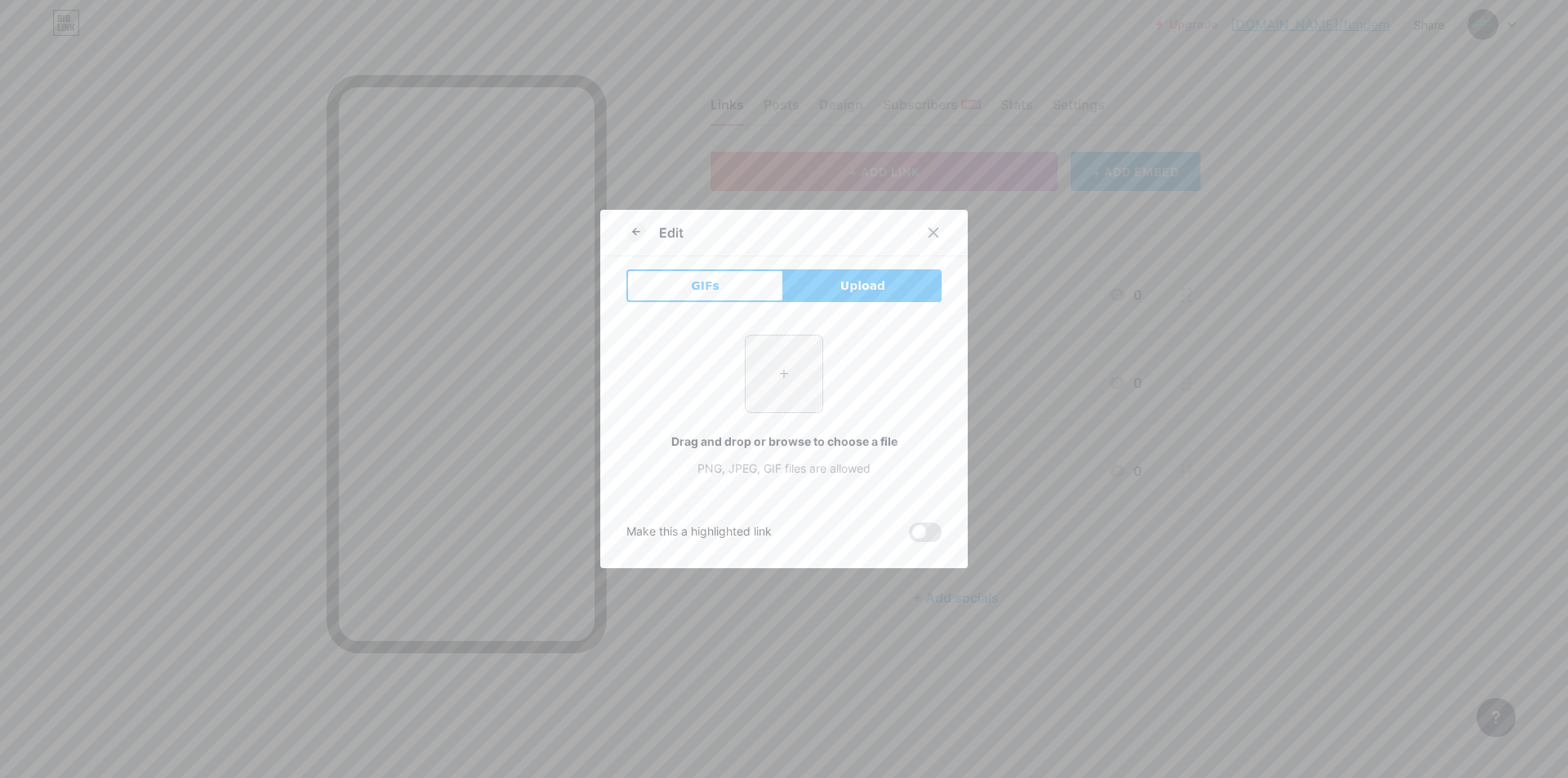
click at [810, 387] on input "file" at bounding box center [784, 373] width 77 height 77
type input "C:\fakepath\google-maps (1).png"
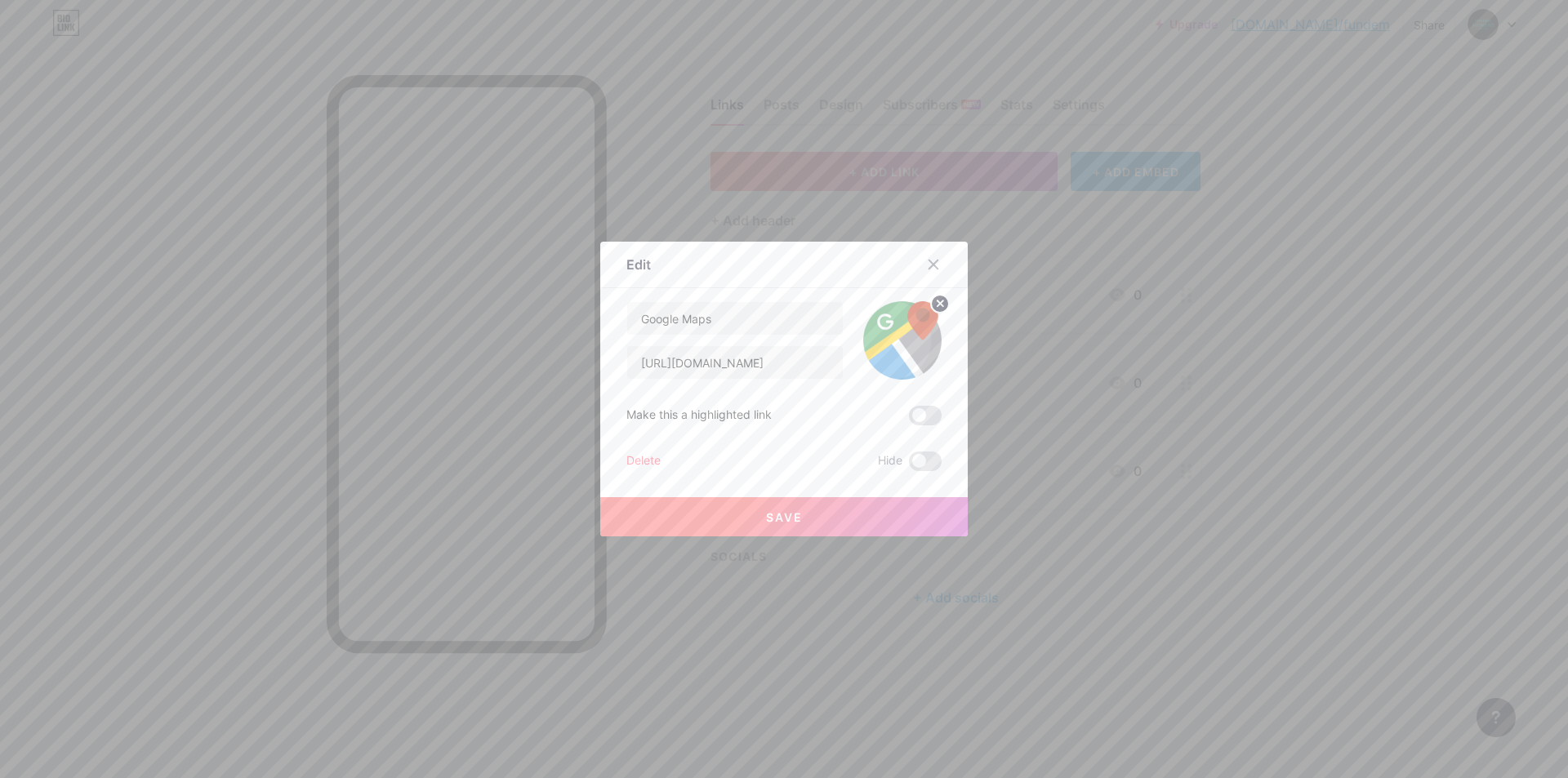
click at [799, 504] on button "Save" at bounding box center [783, 516] width 367 height 39
